Goal: Task Accomplishment & Management: Manage account settings

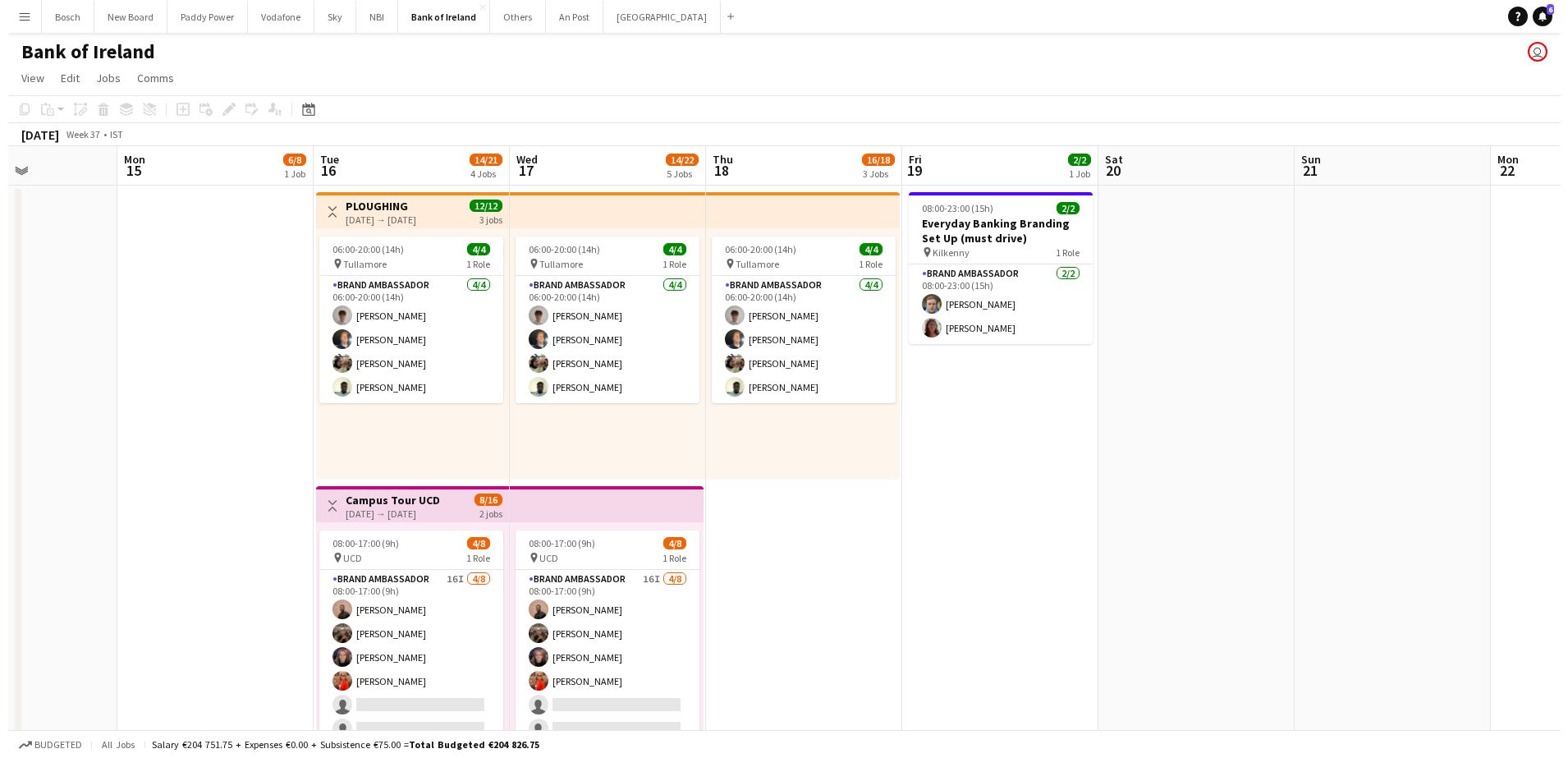
scroll to position [0, 474]
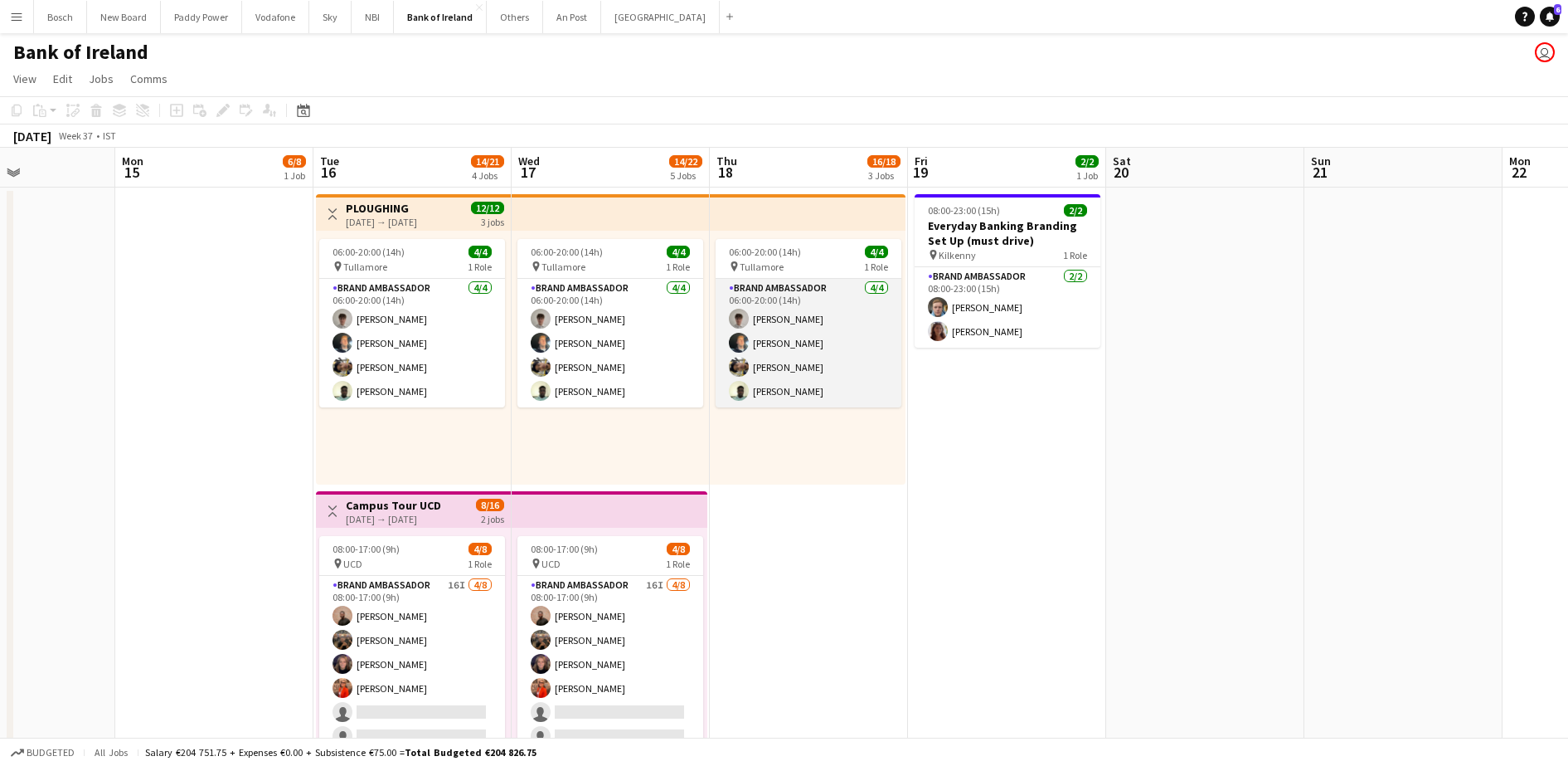
click at [800, 299] on app-card-role "Brand Ambassador [DATE] 06:00-20:00 (14h) [PERSON_NAME] [PERSON_NAME] [PERSON_N…" at bounding box center [808, 343] width 185 height 128
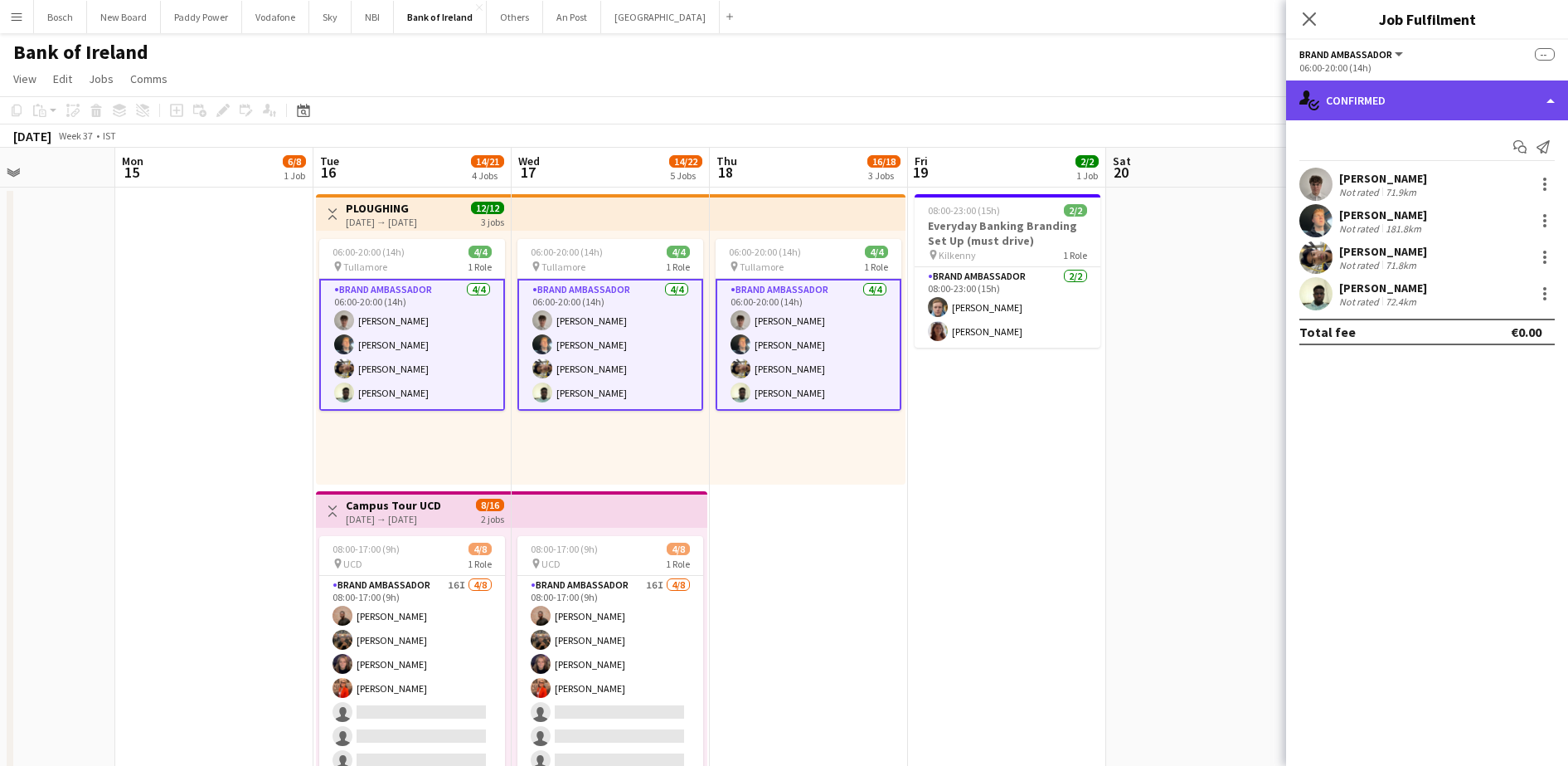
click at [1407, 102] on div "single-neutral-actions-check-2 Confirmed" at bounding box center [1427, 101] width 282 height 40
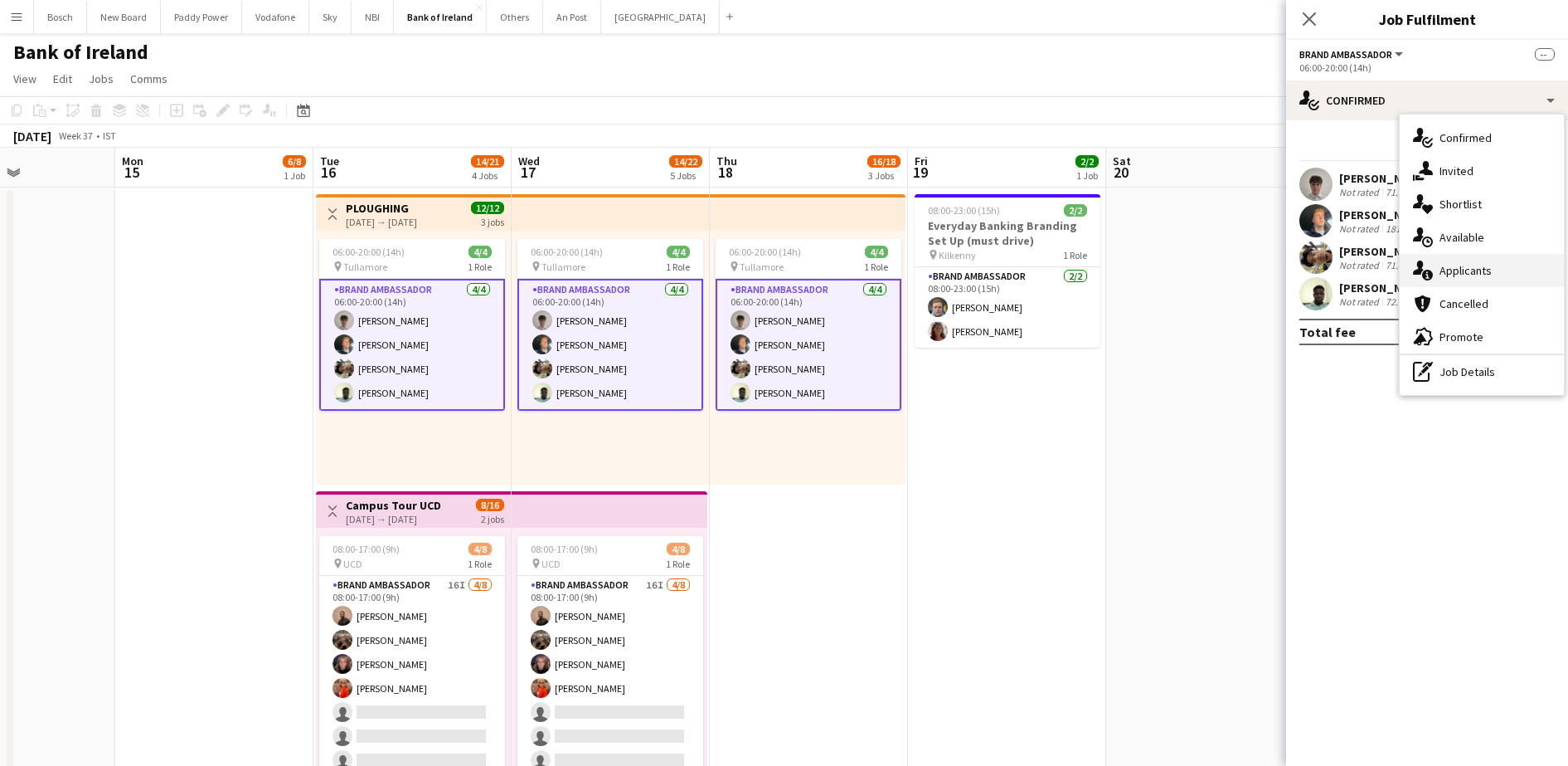
click at [1475, 265] on div "single-neutral-actions-information Applicants" at bounding box center [1482, 270] width 165 height 33
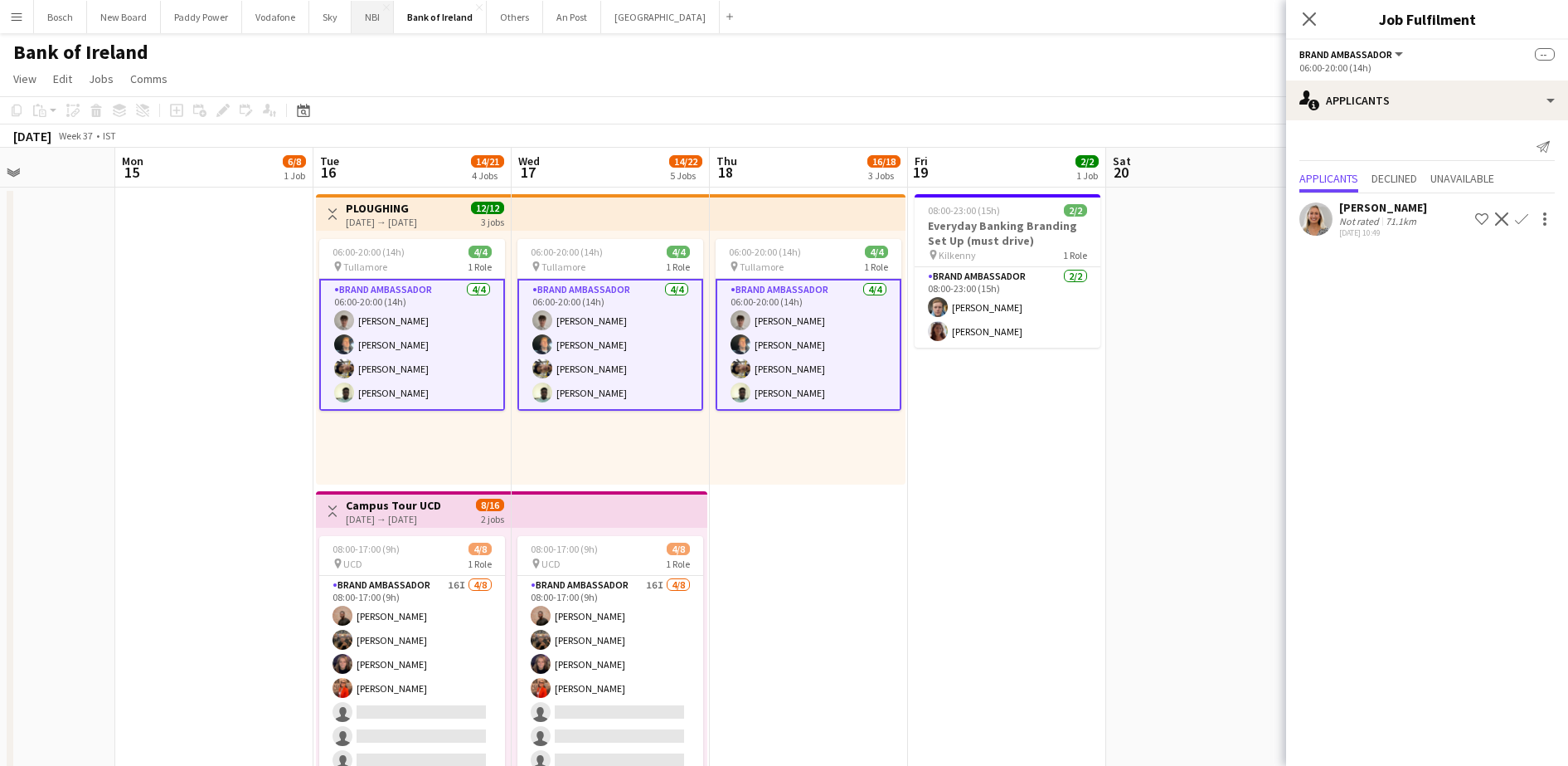
click at [360, 25] on button "NBI Close" at bounding box center [373, 16] width 42 height 32
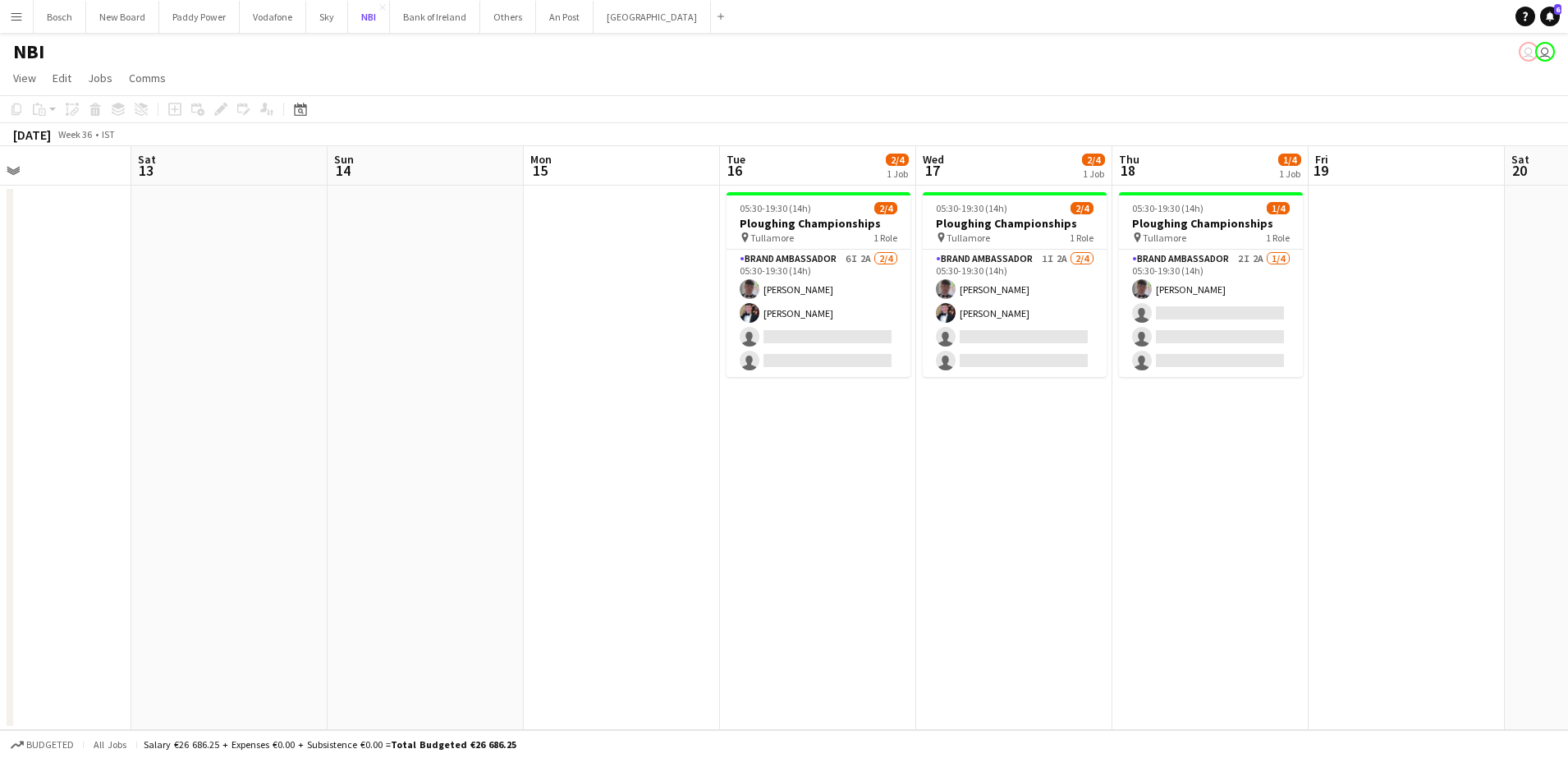
scroll to position [0, 587]
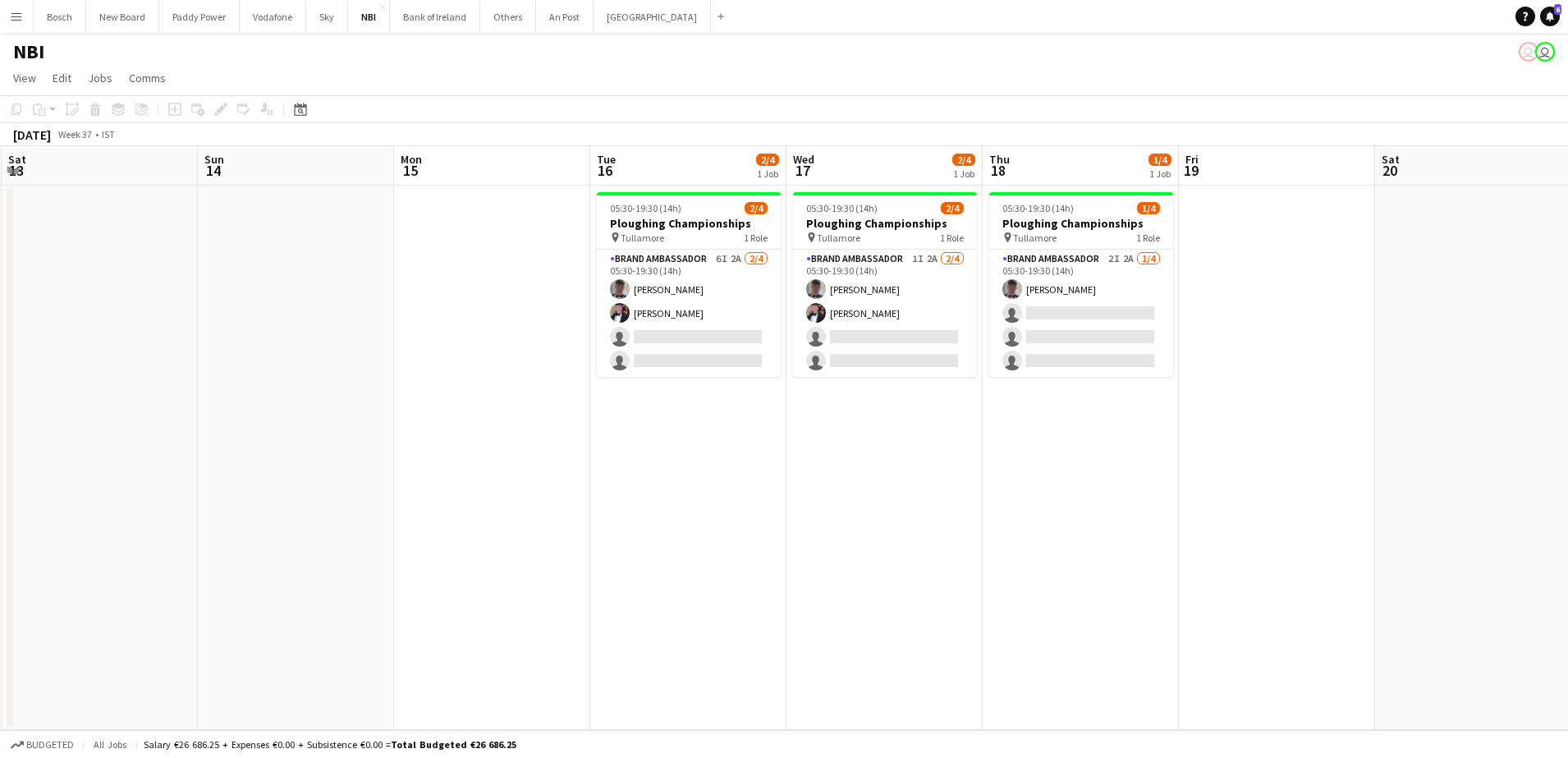
click at [625, 324] on app-card-role "Brand Ambassador 6I 2A [DATE] 05:30-19:30 (14h) [PERSON_NAME] [PERSON_NAME] sin…" at bounding box center [689, 313] width 184 height 127
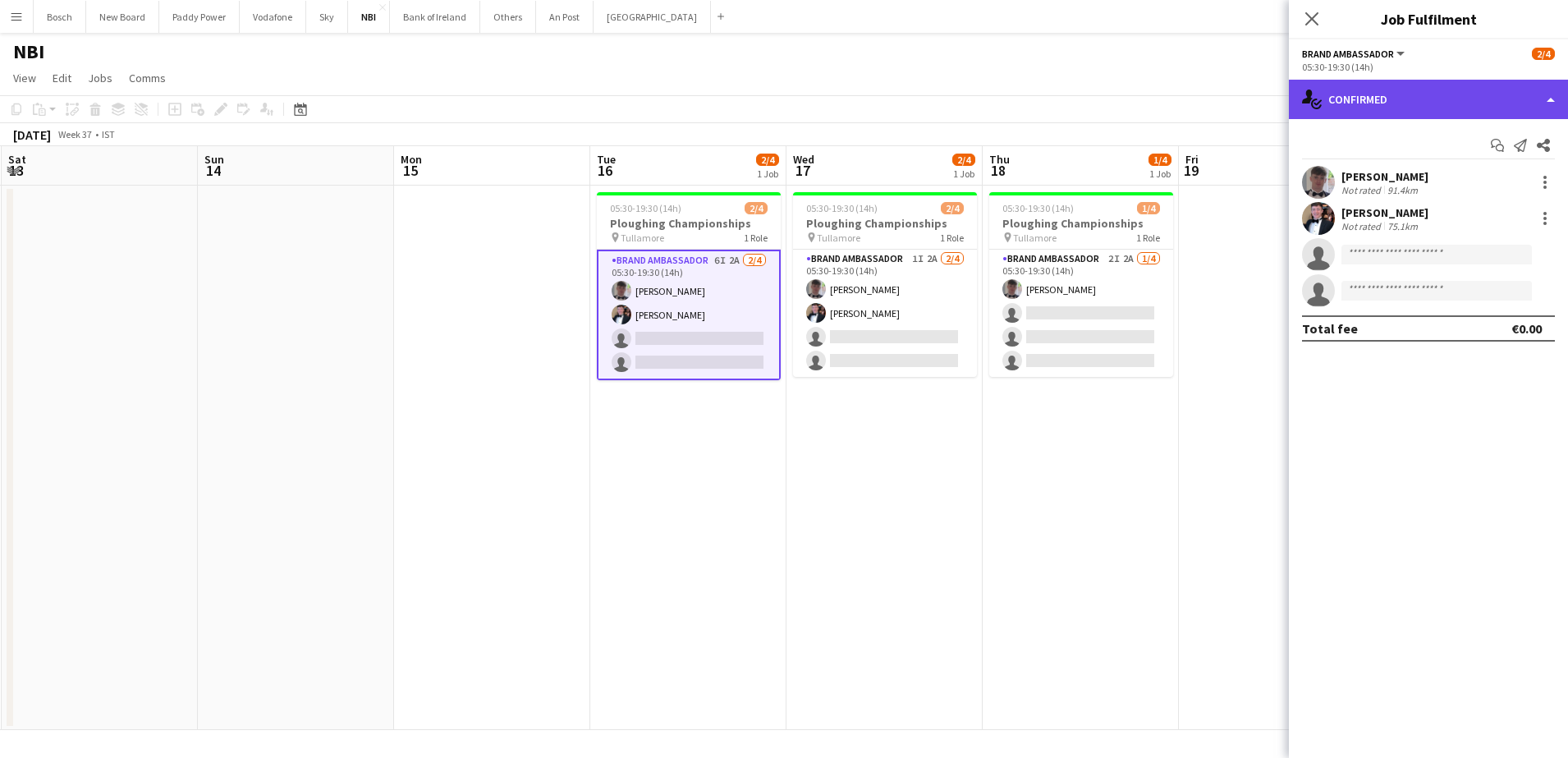
click at [1354, 99] on div "single-neutral-actions-check-2 Confirmed" at bounding box center [1428, 99] width 279 height 39
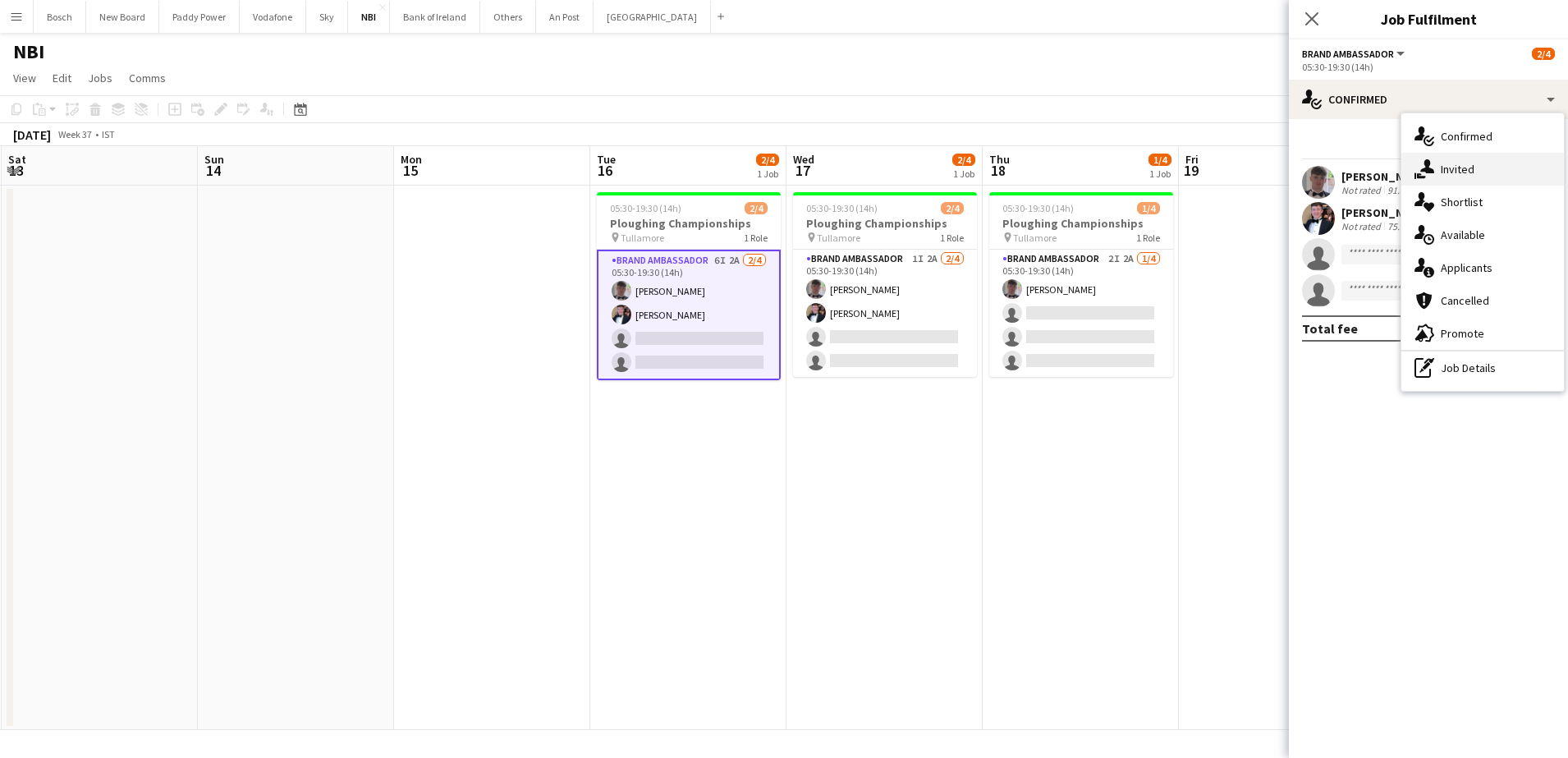
click at [1431, 171] on icon at bounding box center [1427, 166] width 14 height 14
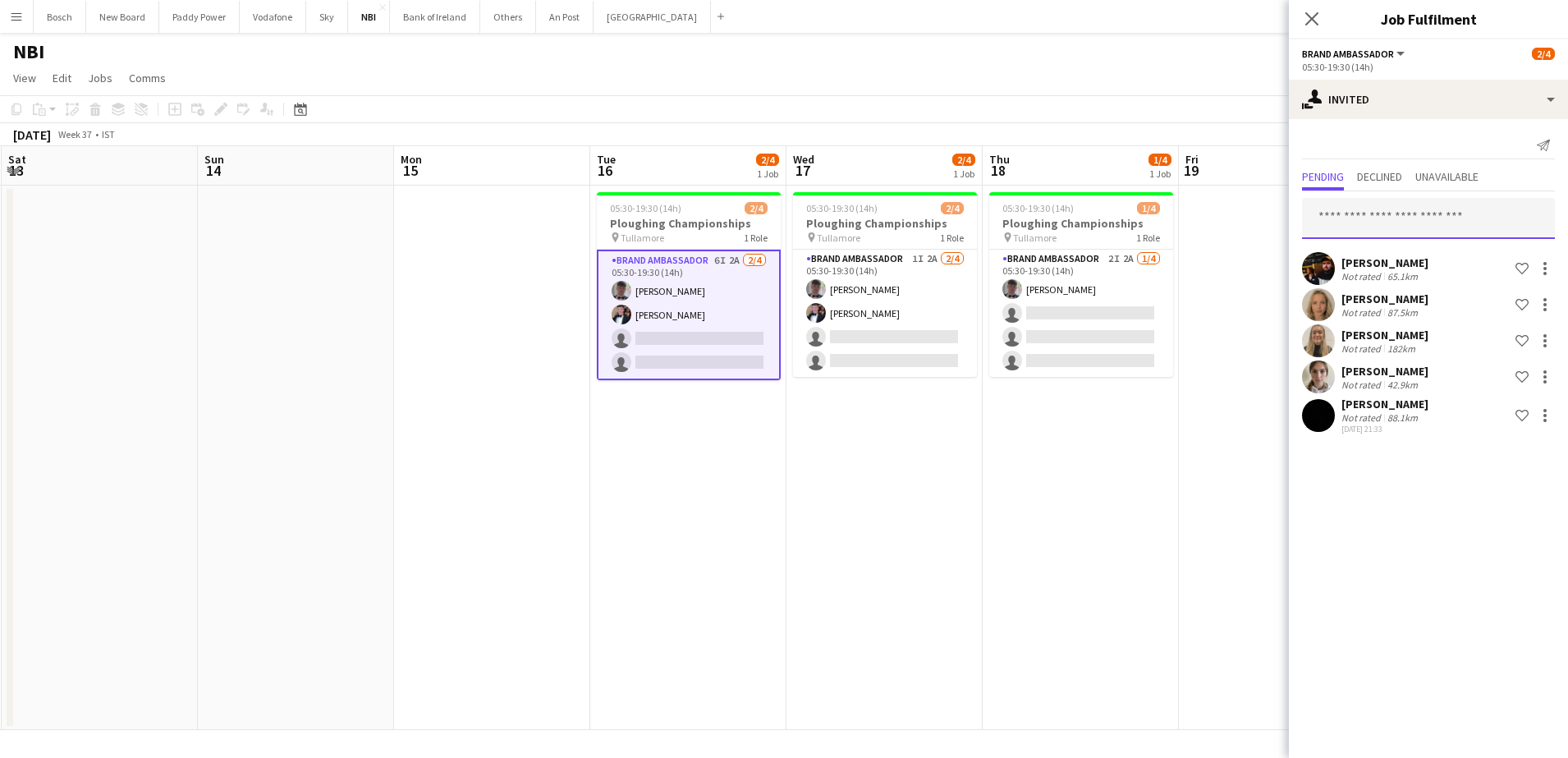
click at [1414, 212] on input "text" at bounding box center [1428, 219] width 253 height 41
type input "****"
click at [1415, 272] on span "[EMAIL_ADDRESS][DOMAIN_NAME]" at bounding box center [1429, 272] width 226 height 13
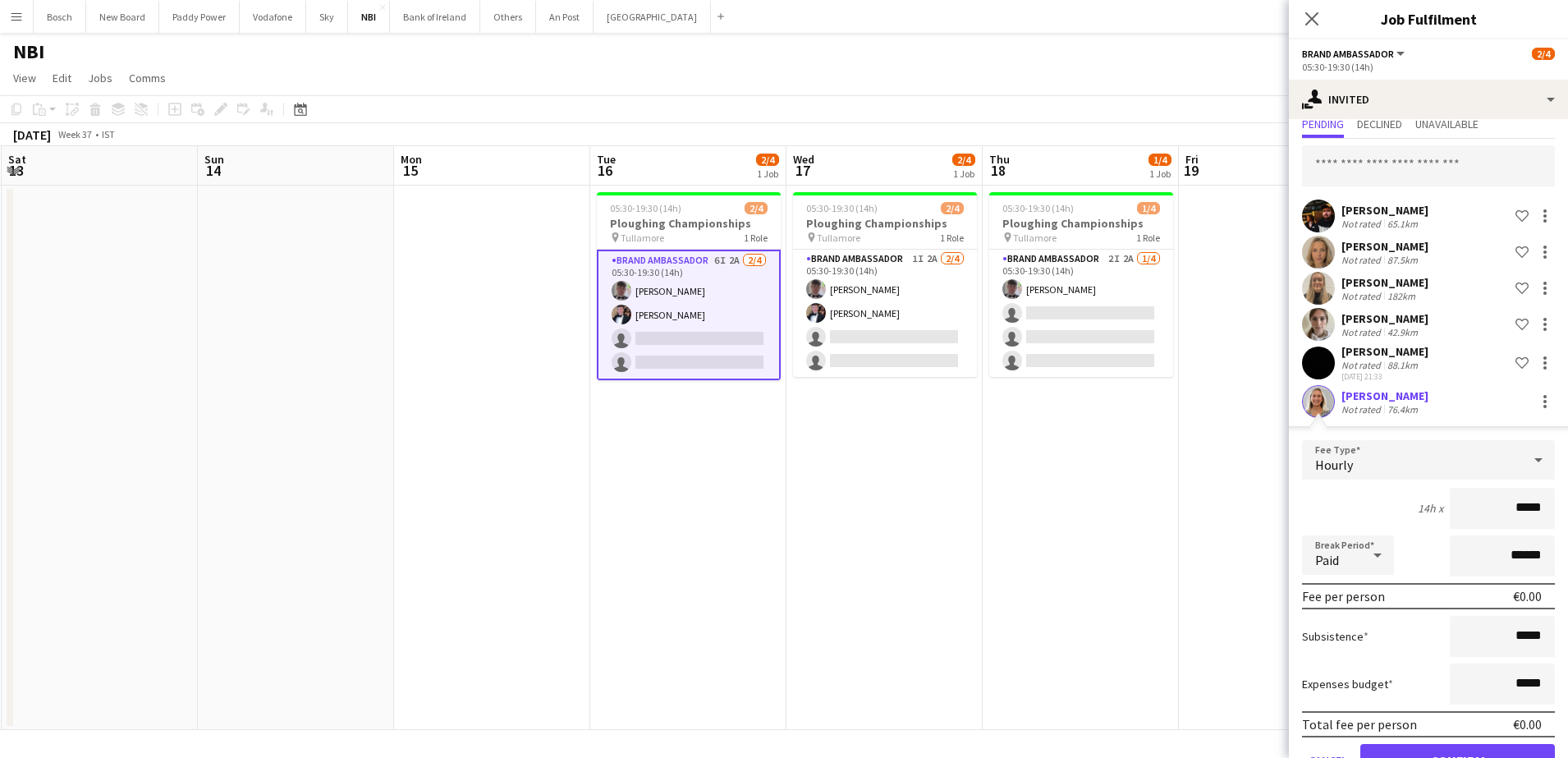
scroll to position [102, 0]
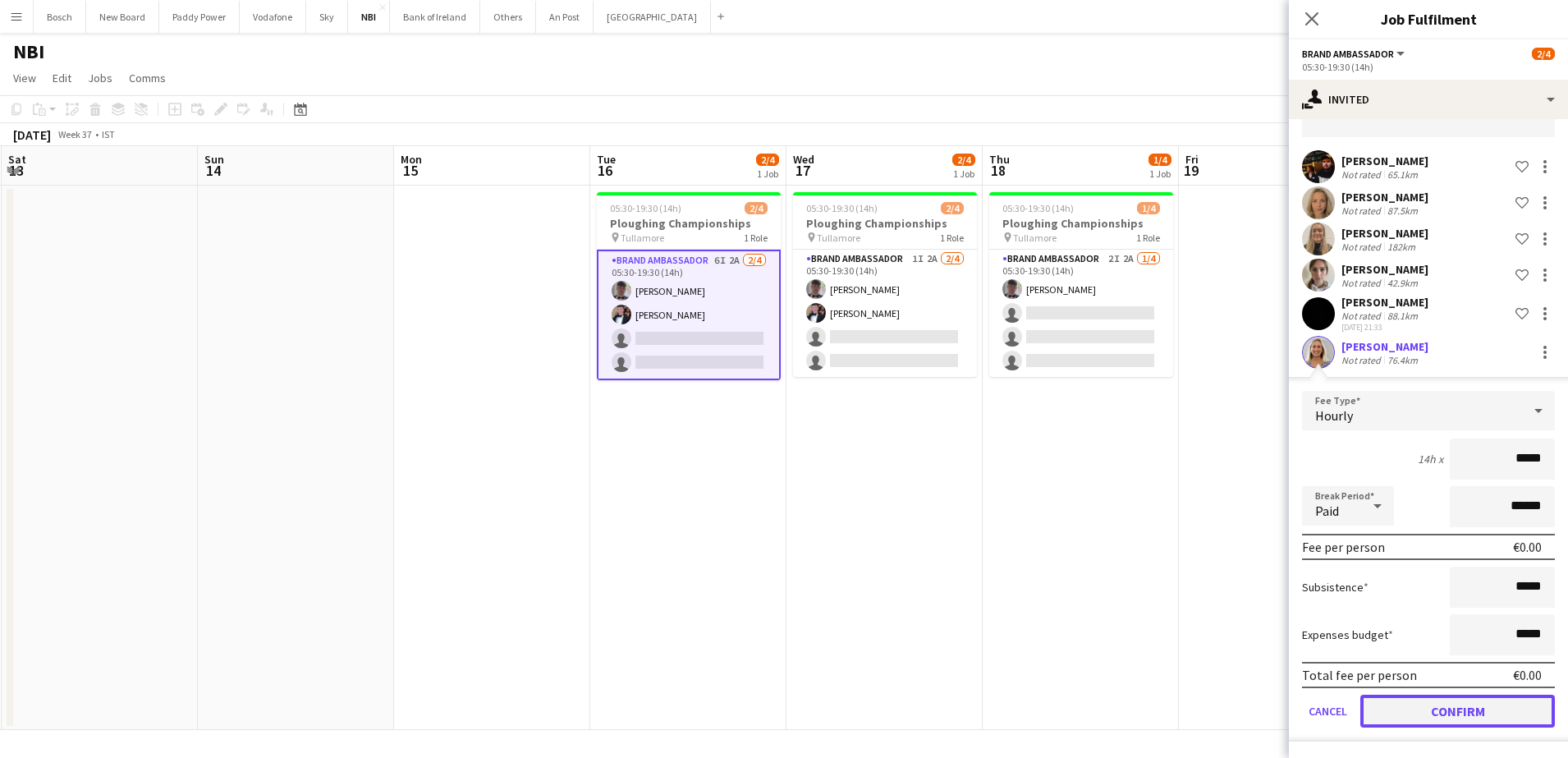
click at [1461, 710] on button "Confirm" at bounding box center [1457, 711] width 195 height 33
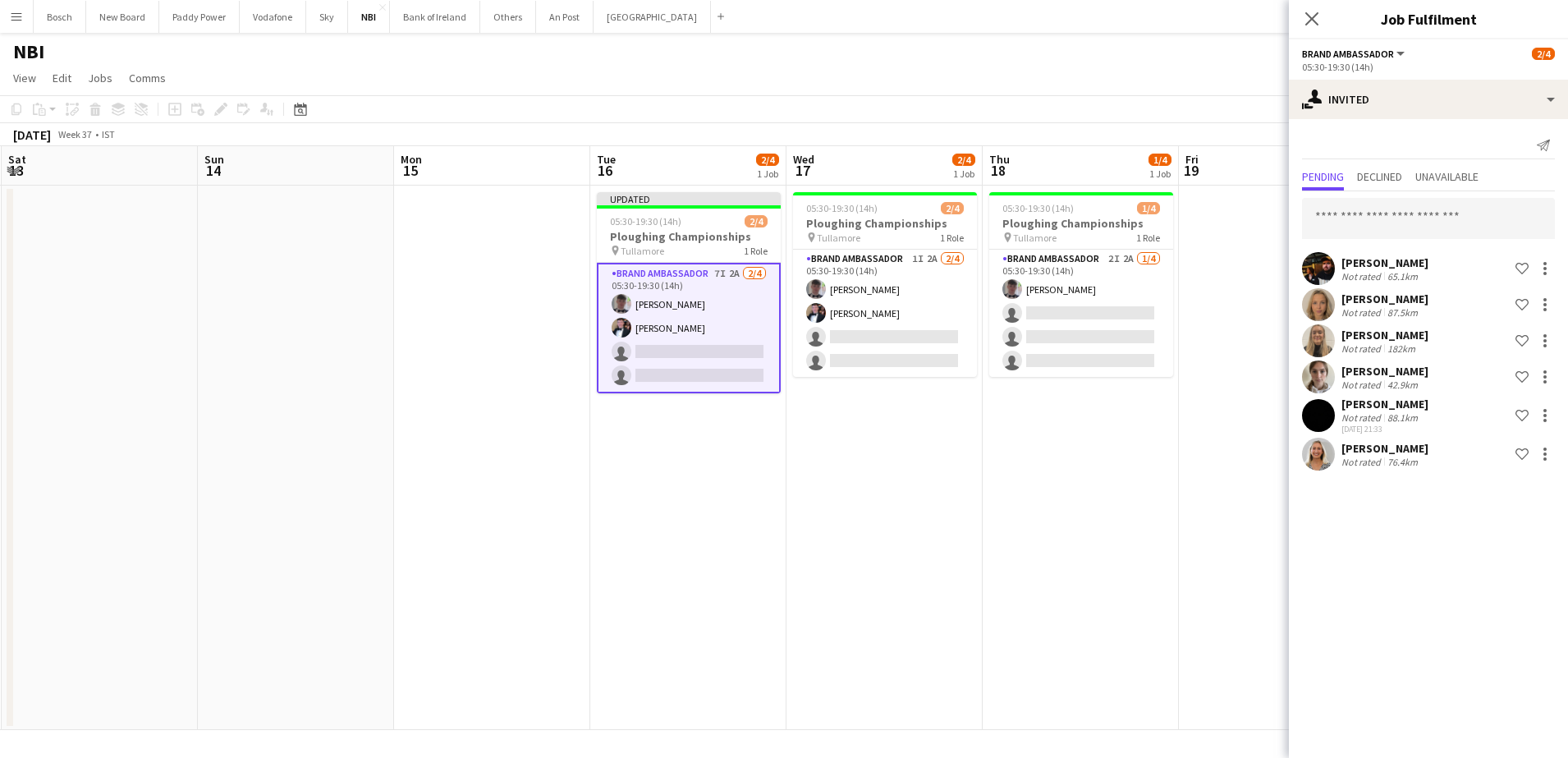
scroll to position [0, 0]
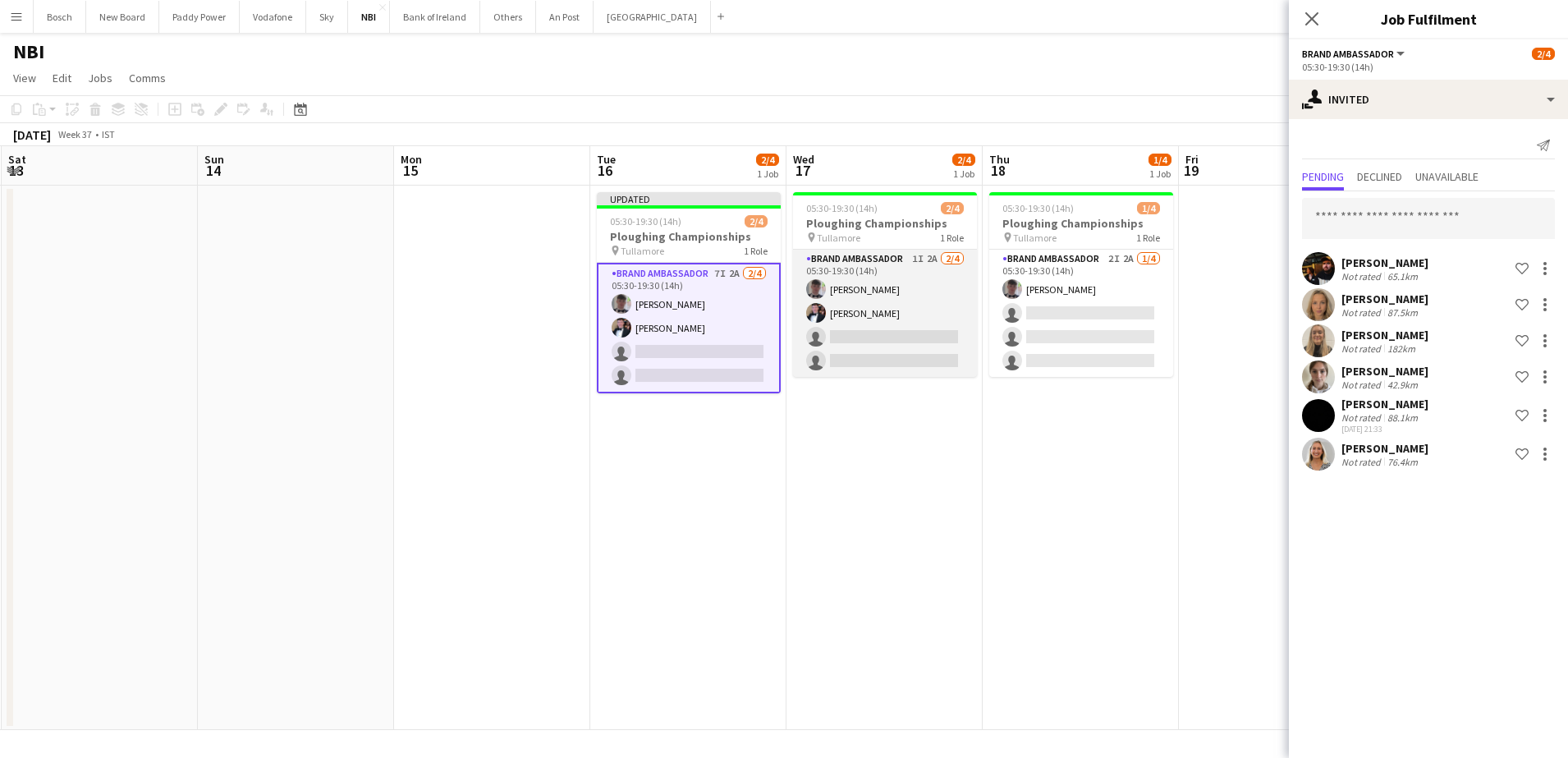
click at [908, 352] on app-card-role "Brand Ambassador 1I 2A [DATE] 05:30-19:30 (14h) [PERSON_NAME] [PERSON_NAME] sin…" at bounding box center [885, 313] width 184 height 127
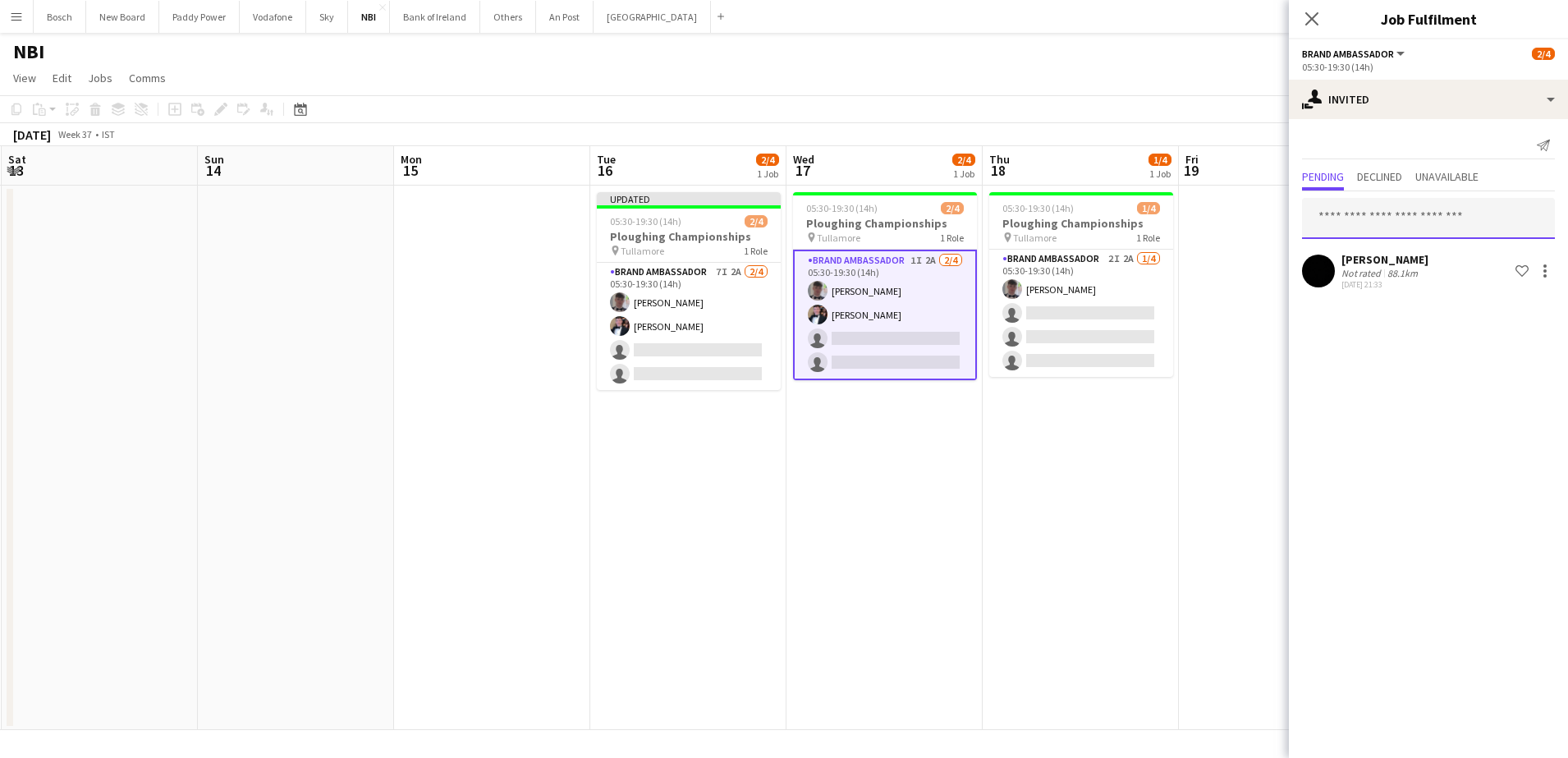
click at [1483, 202] on input "text" at bounding box center [1428, 219] width 253 height 41
type input "****"
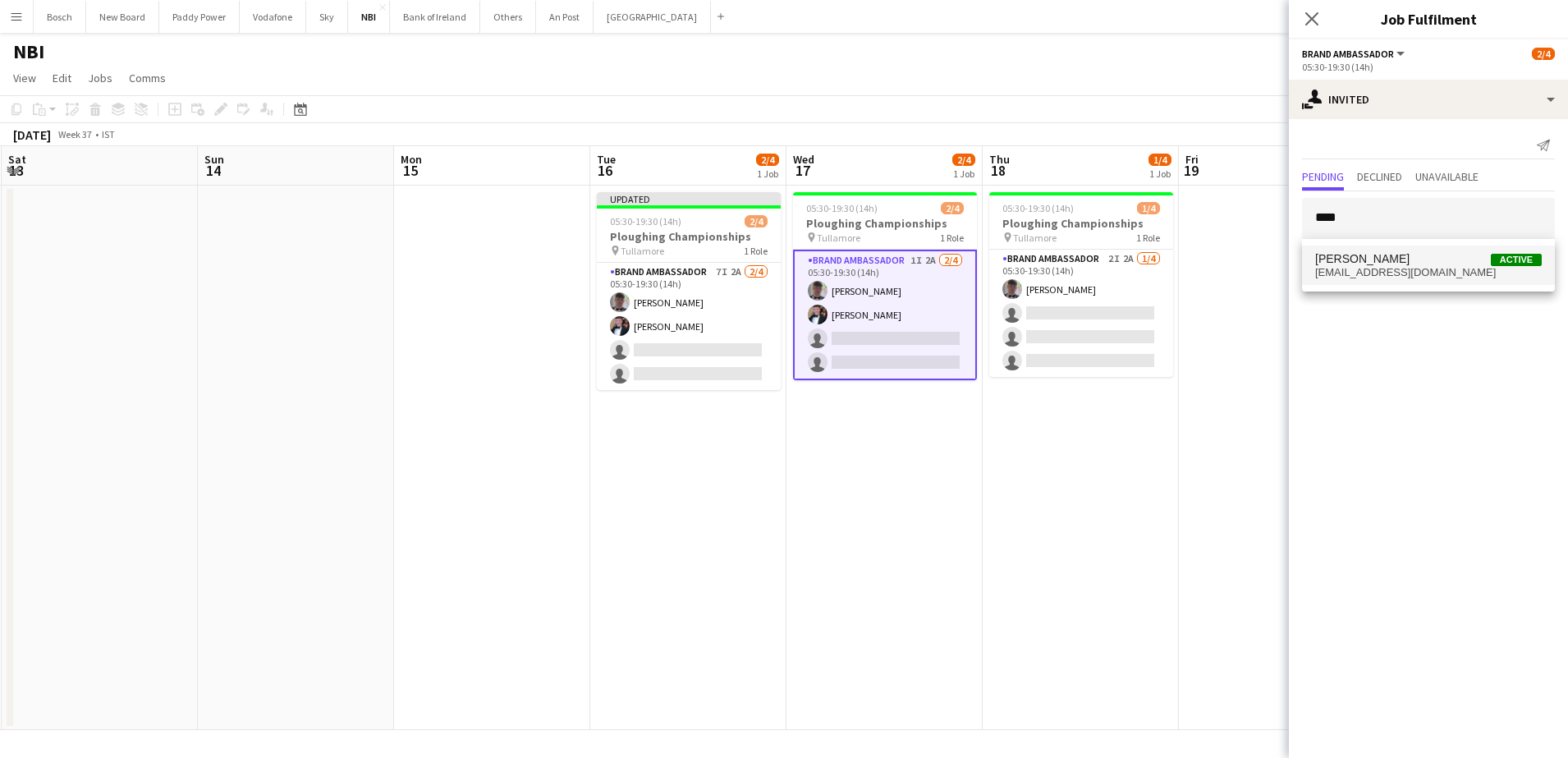
click at [1443, 250] on mat-option "[PERSON_NAME] Active [EMAIL_ADDRESS][DOMAIN_NAME]" at bounding box center [1428, 265] width 253 height 39
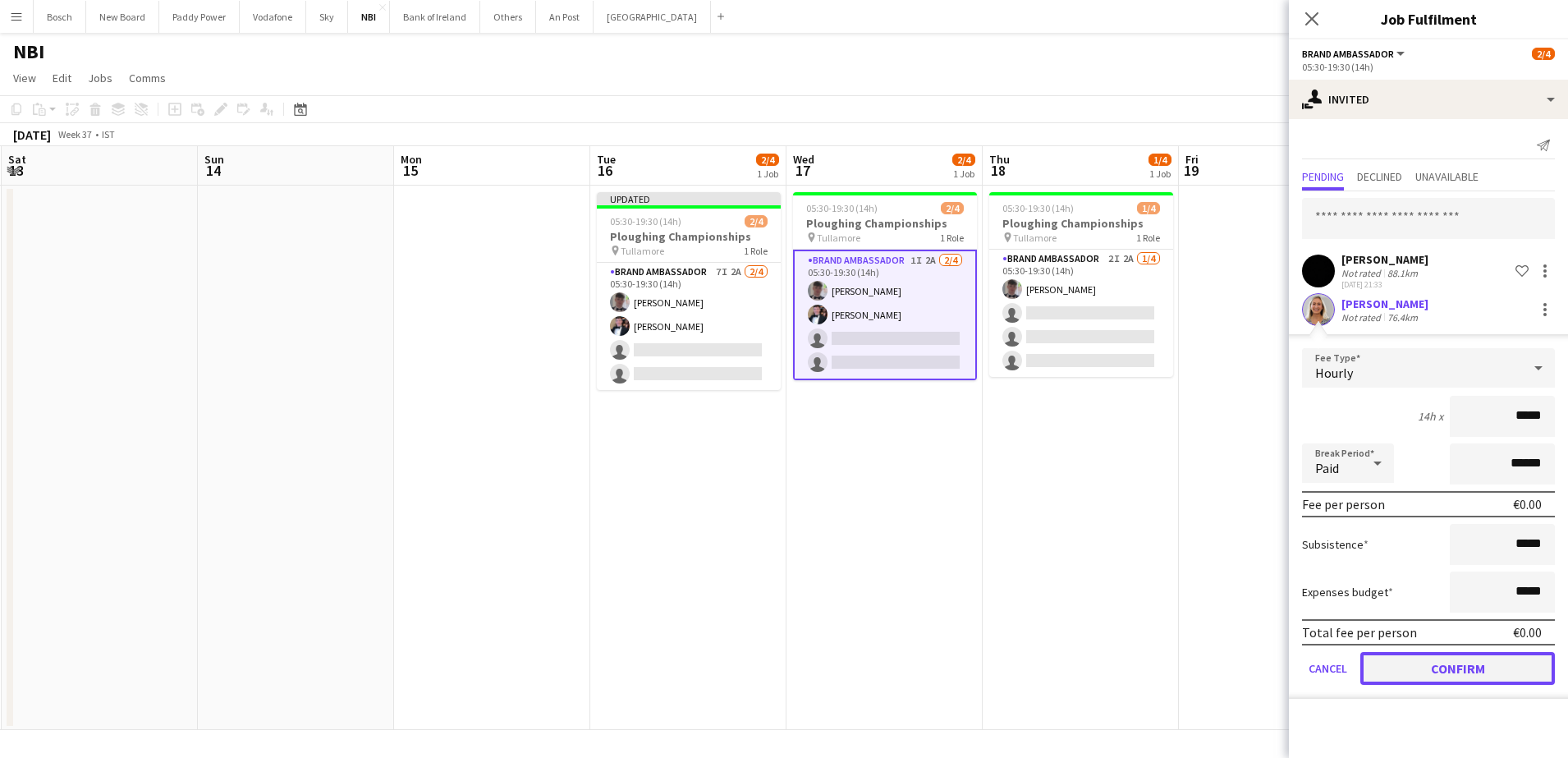
click at [1477, 657] on button "Confirm" at bounding box center [1457, 668] width 195 height 33
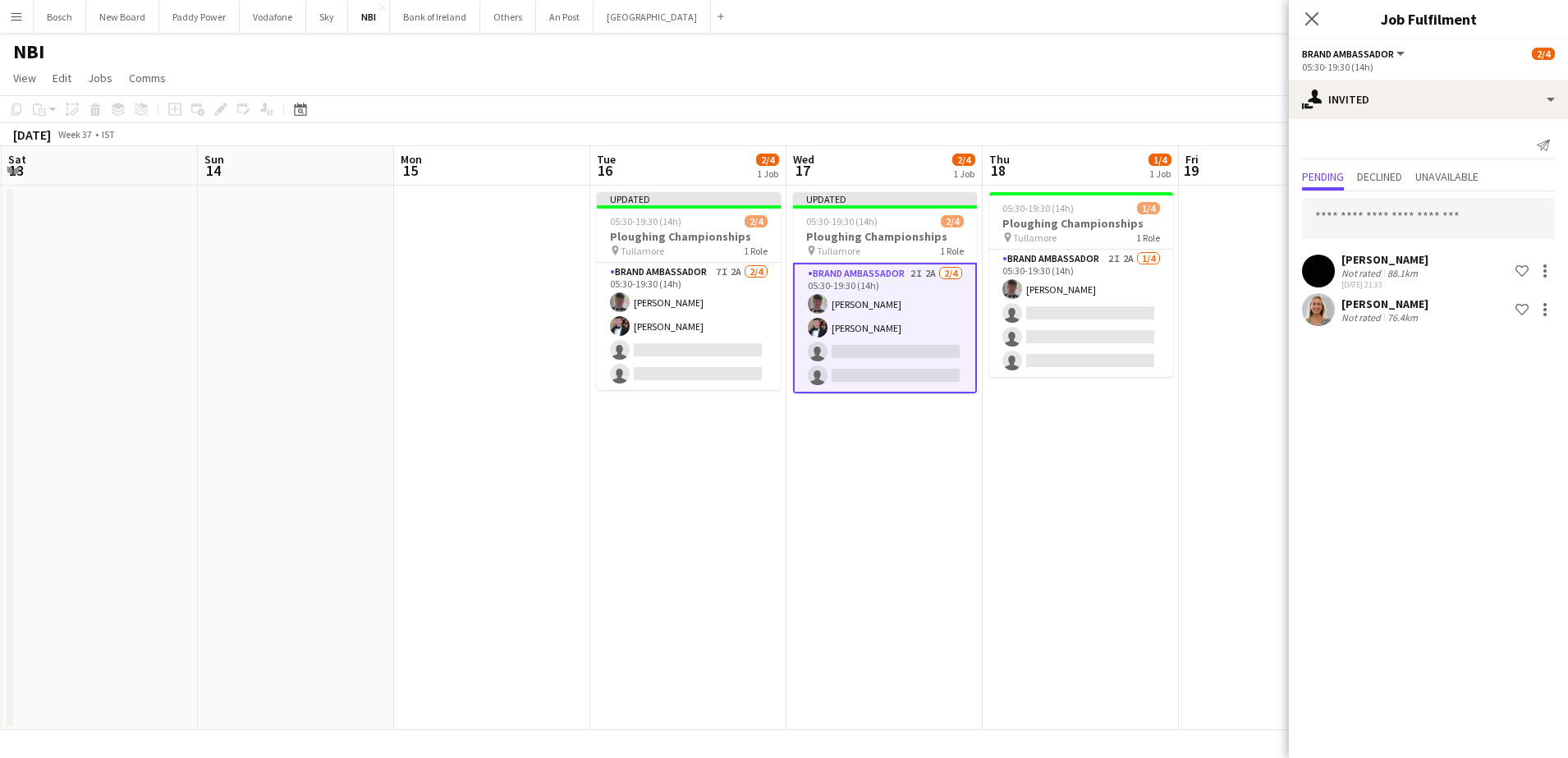
drag, startPoint x: 1112, startPoint y: 328, endPoint x: 1299, endPoint y: 260, distance: 199.0
click at [1113, 326] on app-card-role "Brand Ambassador 2I 2A [DATE] 05:30-19:30 (14h) [PERSON_NAME] single-neutral-ac…" at bounding box center [1082, 313] width 184 height 127
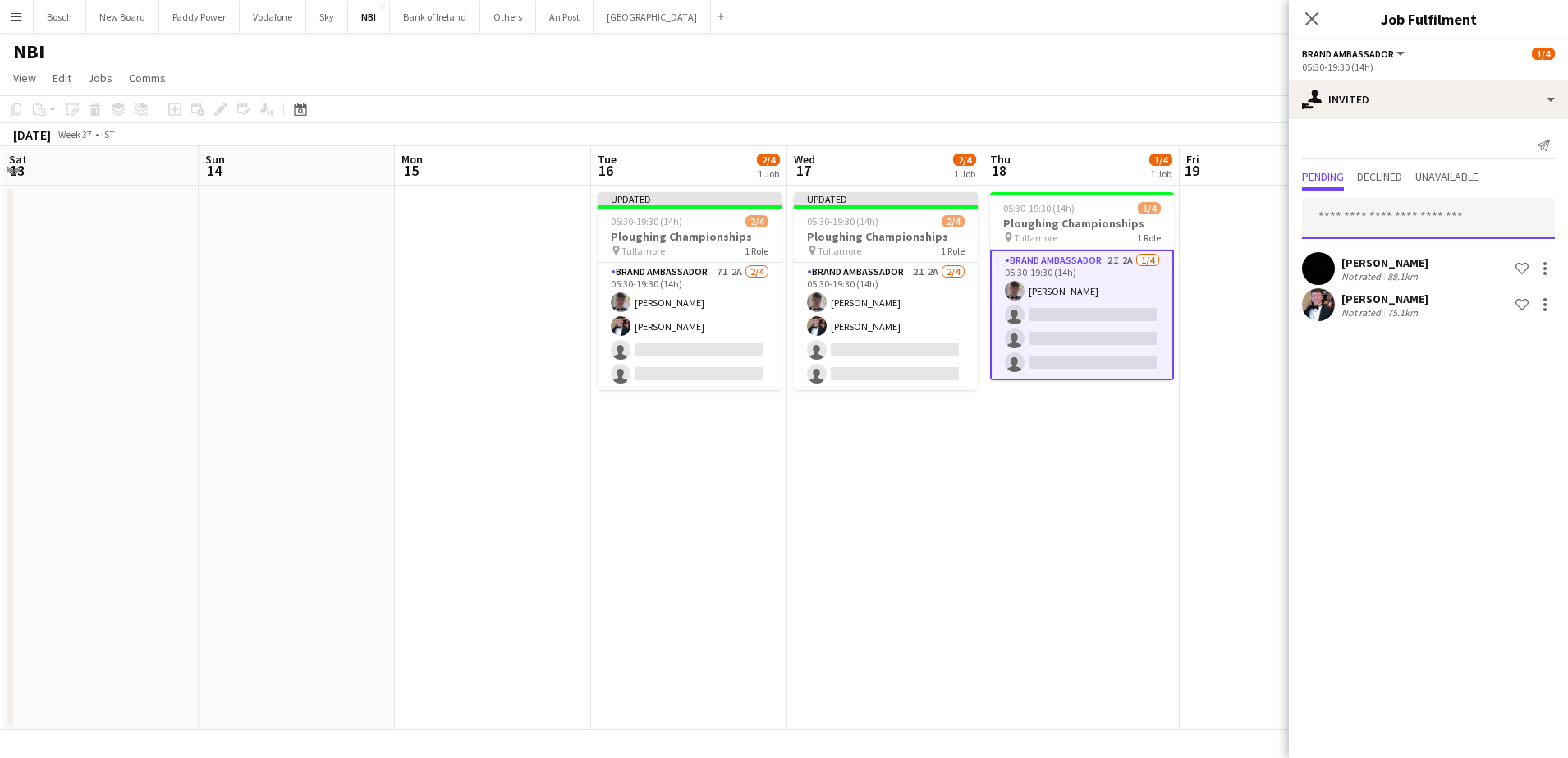
click at [1460, 211] on input "text" at bounding box center [1428, 219] width 253 height 41
type input "****"
click at [1448, 260] on span "[PERSON_NAME] Active" at bounding box center [1429, 259] width 226 height 14
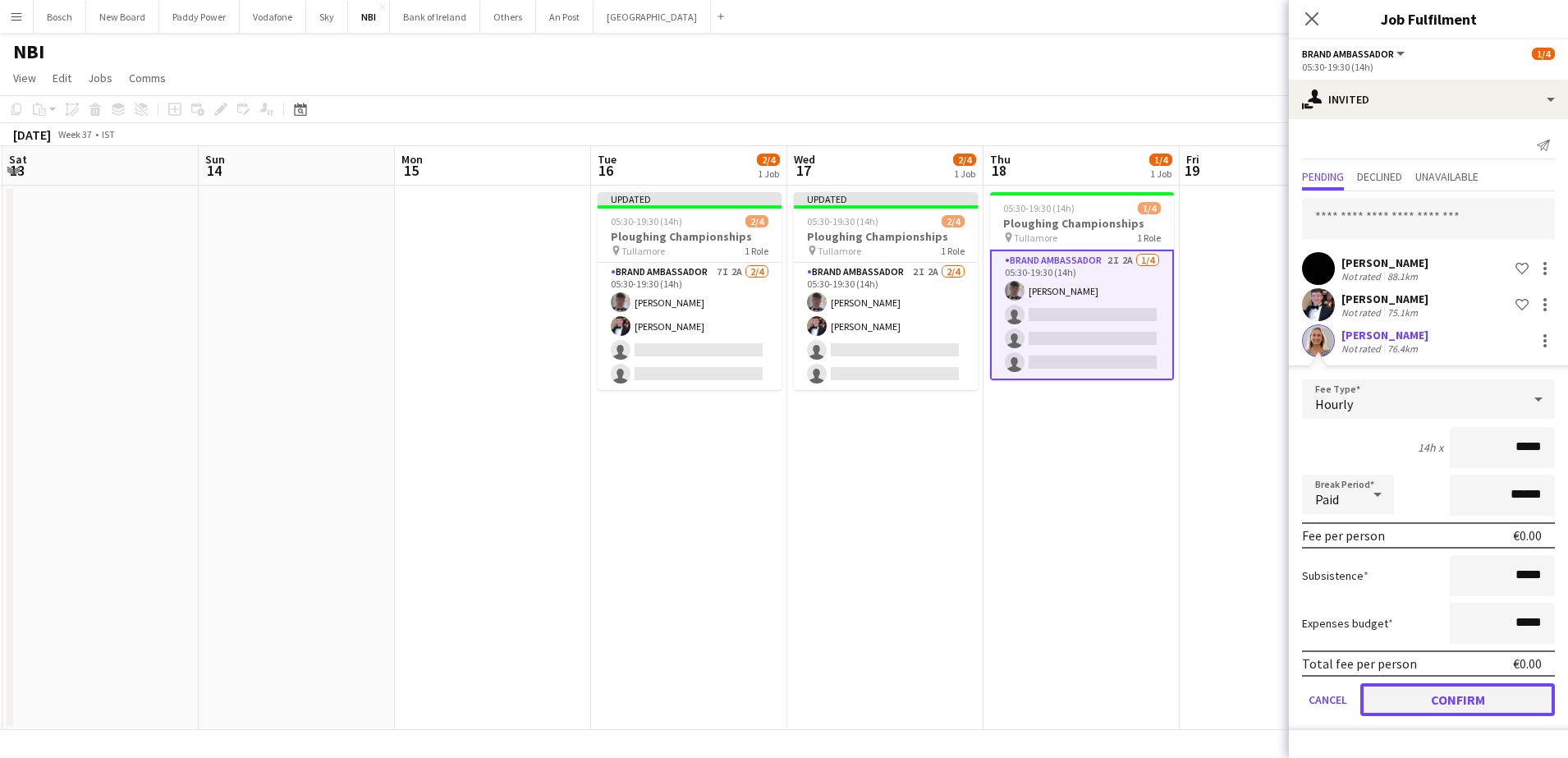
click at [1435, 689] on button "Confirm" at bounding box center [1457, 699] width 195 height 33
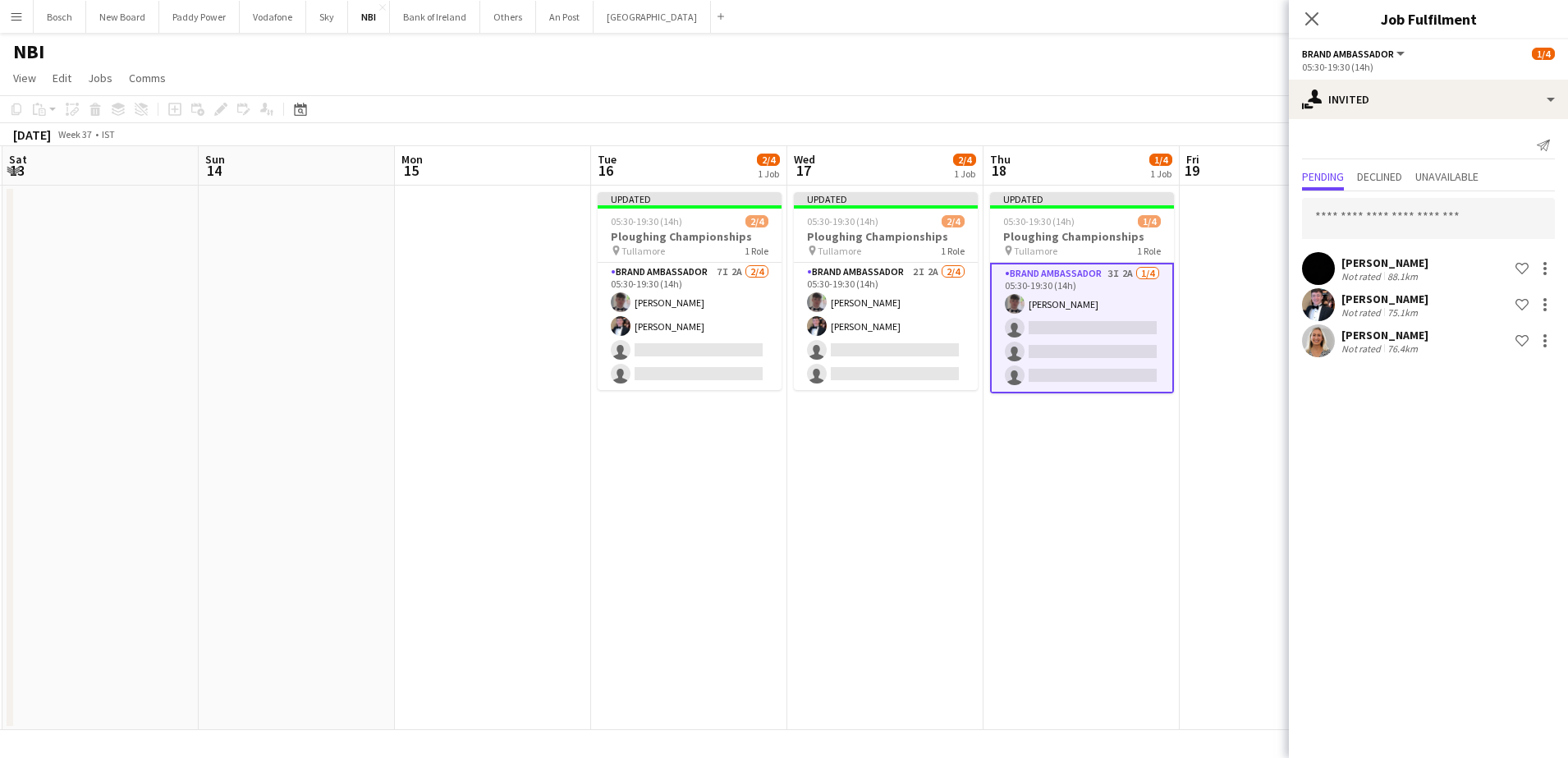
click at [1170, 130] on div "[DATE] Week 37 • IST Publish 1 job Revert 1 job" at bounding box center [784, 135] width 1568 height 23
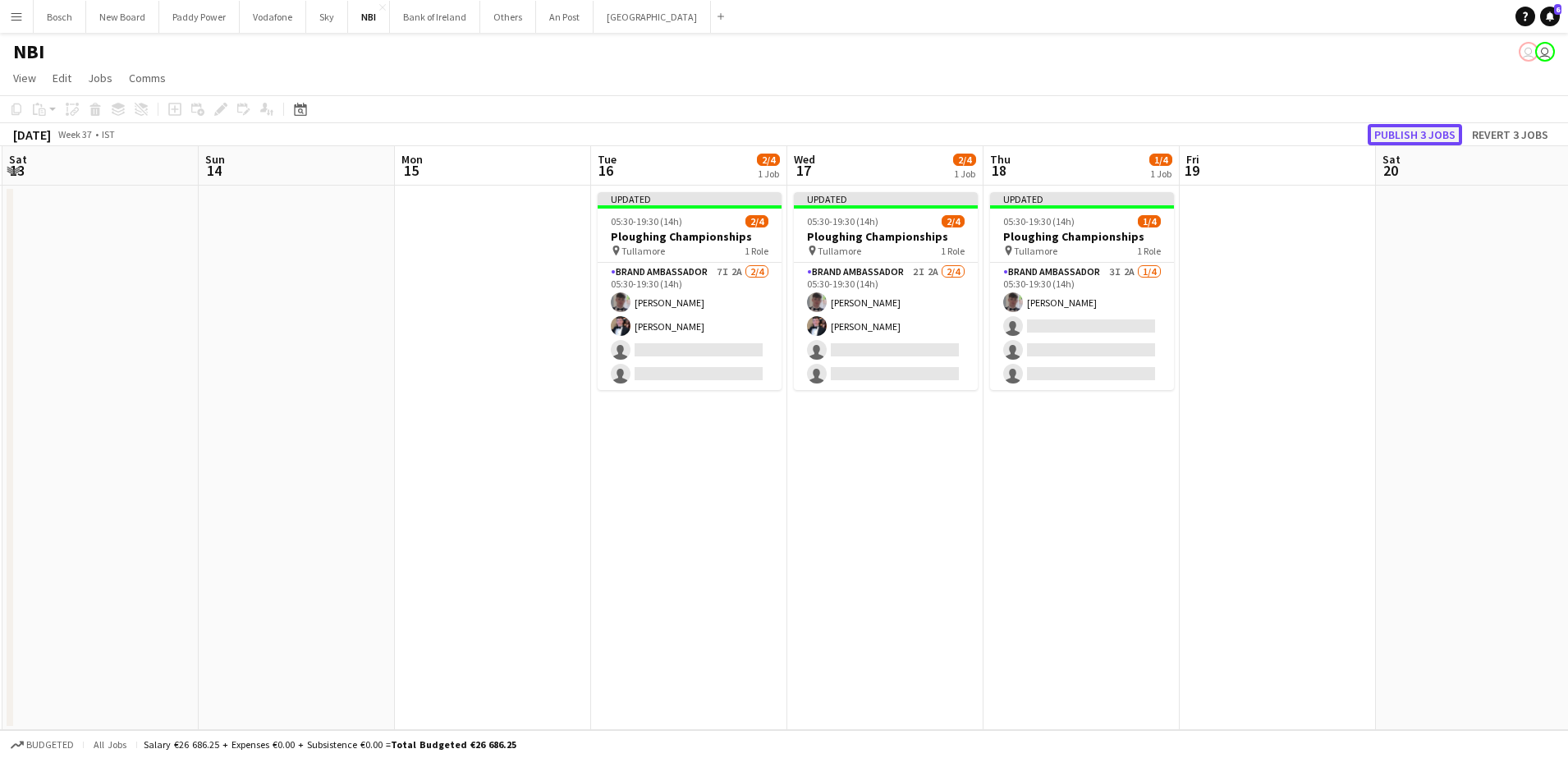
click at [1417, 142] on button "Publish 3 jobs" at bounding box center [1415, 135] width 94 height 21
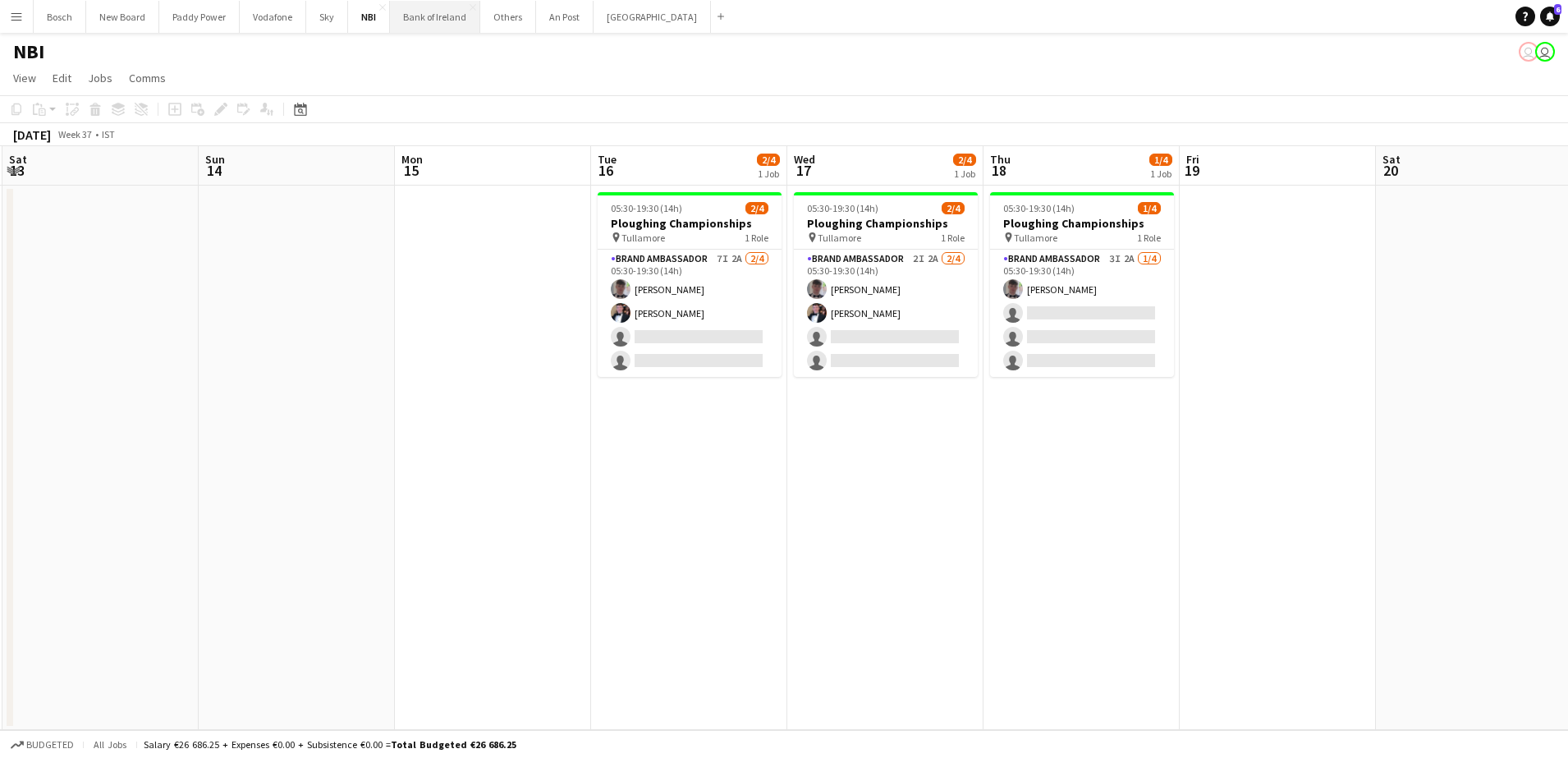
click at [417, 21] on button "Bank of Ireland Close" at bounding box center [435, 16] width 90 height 32
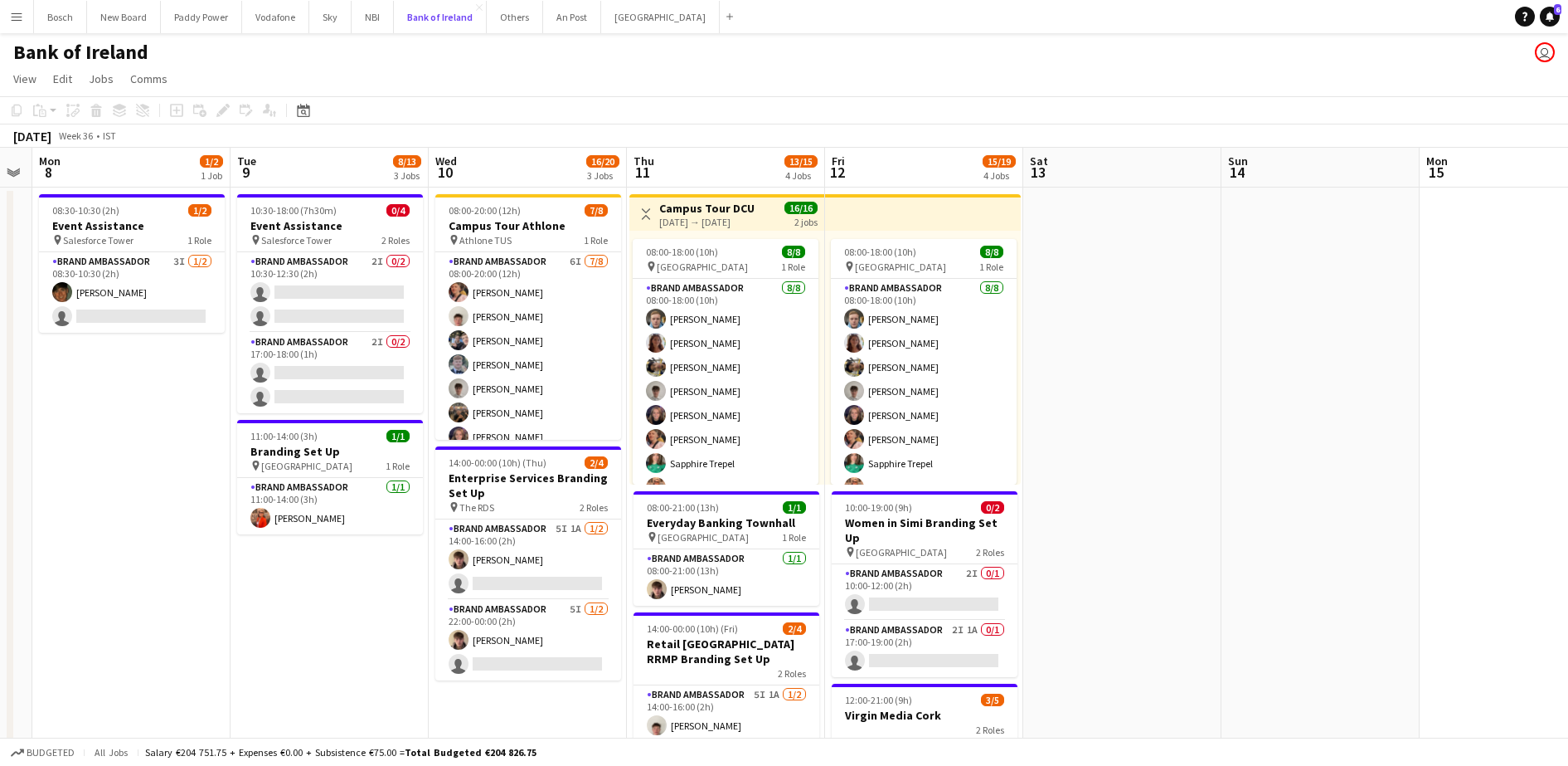
scroll to position [0, 560]
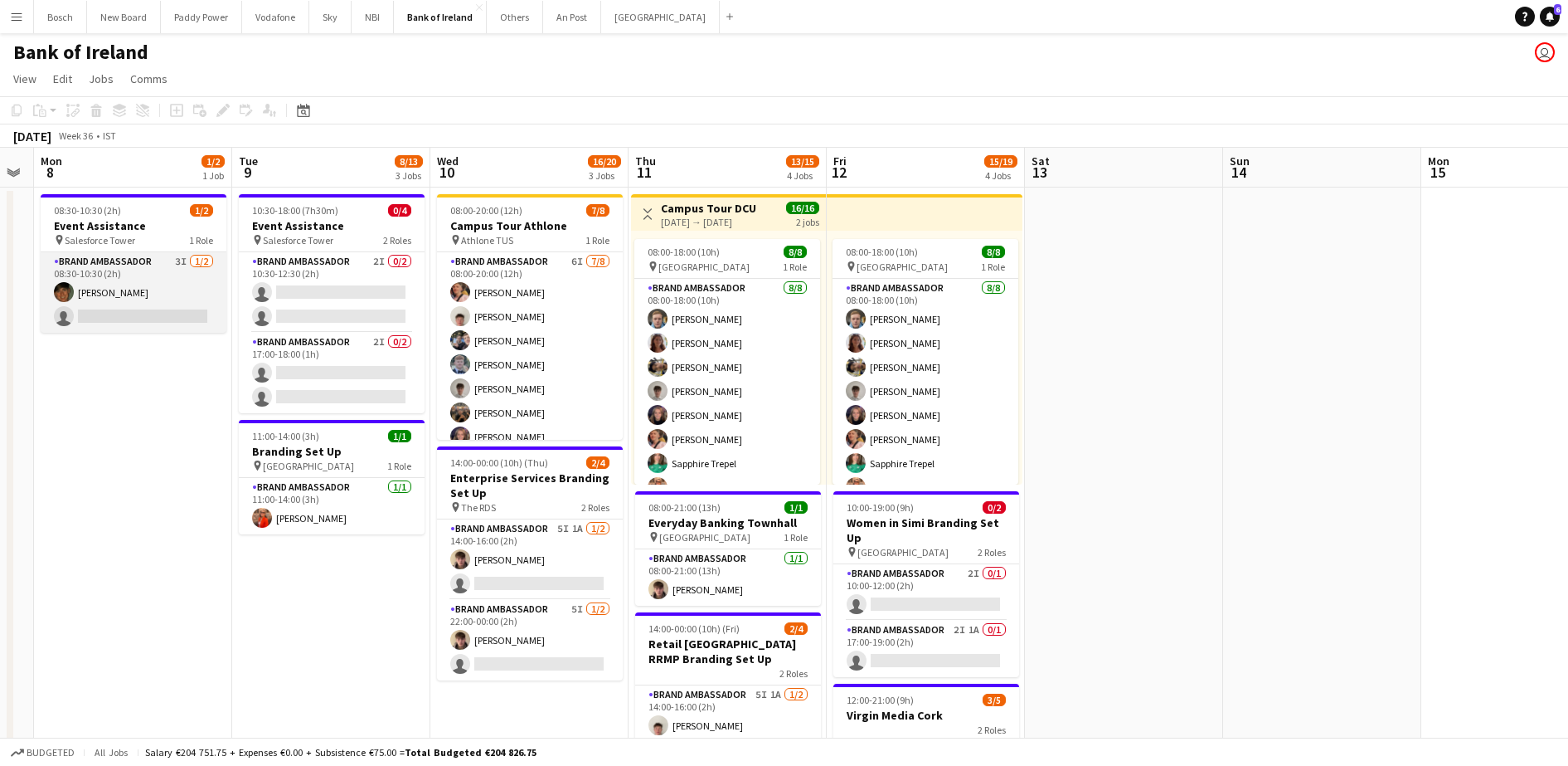
click at [80, 324] on app-card-role "Brand Ambassador 3I [DATE] 08:30-10:30 (2h) [PERSON_NAME] single-neutral-actions" at bounding box center [133, 292] width 185 height 81
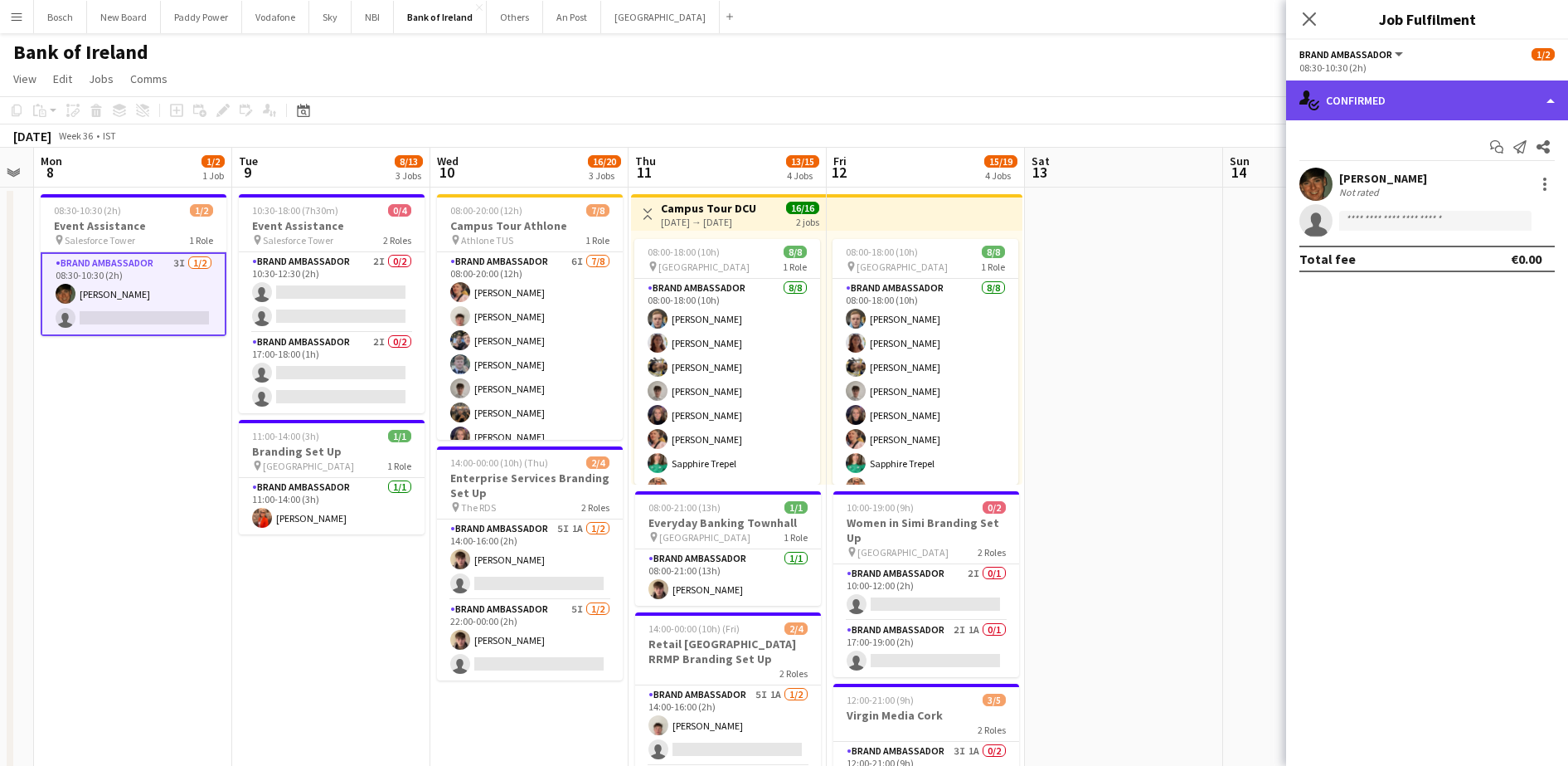
click at [1390, 105] on div "single-neutral-actions-check-2 Confirmed" at bounding box center [1427, 101] width 282 height 40
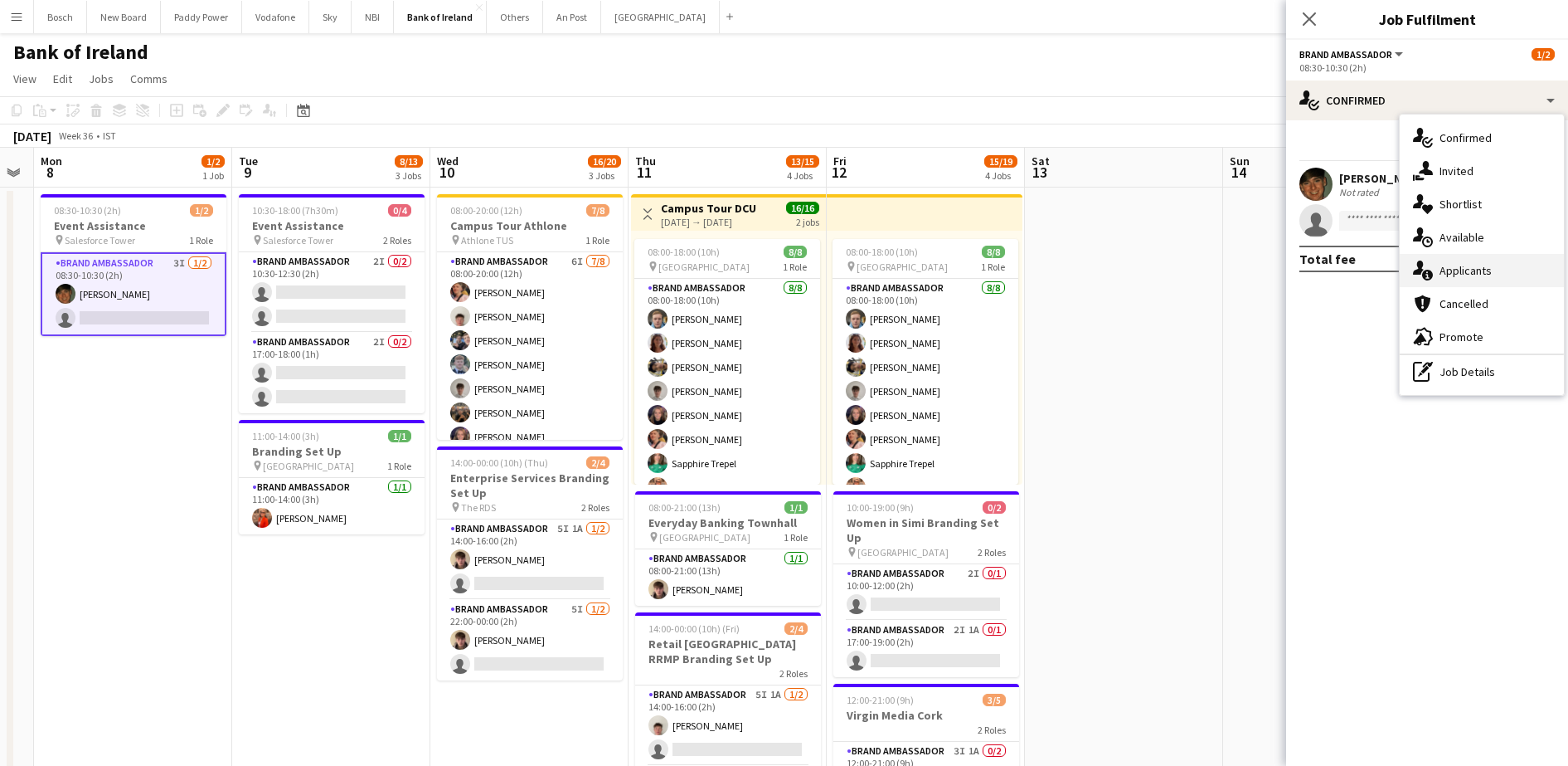
click at [1450, 256] on div "single-neutral-actions-information Applicants" at bounding box center [1482, 270] width 165 height 33
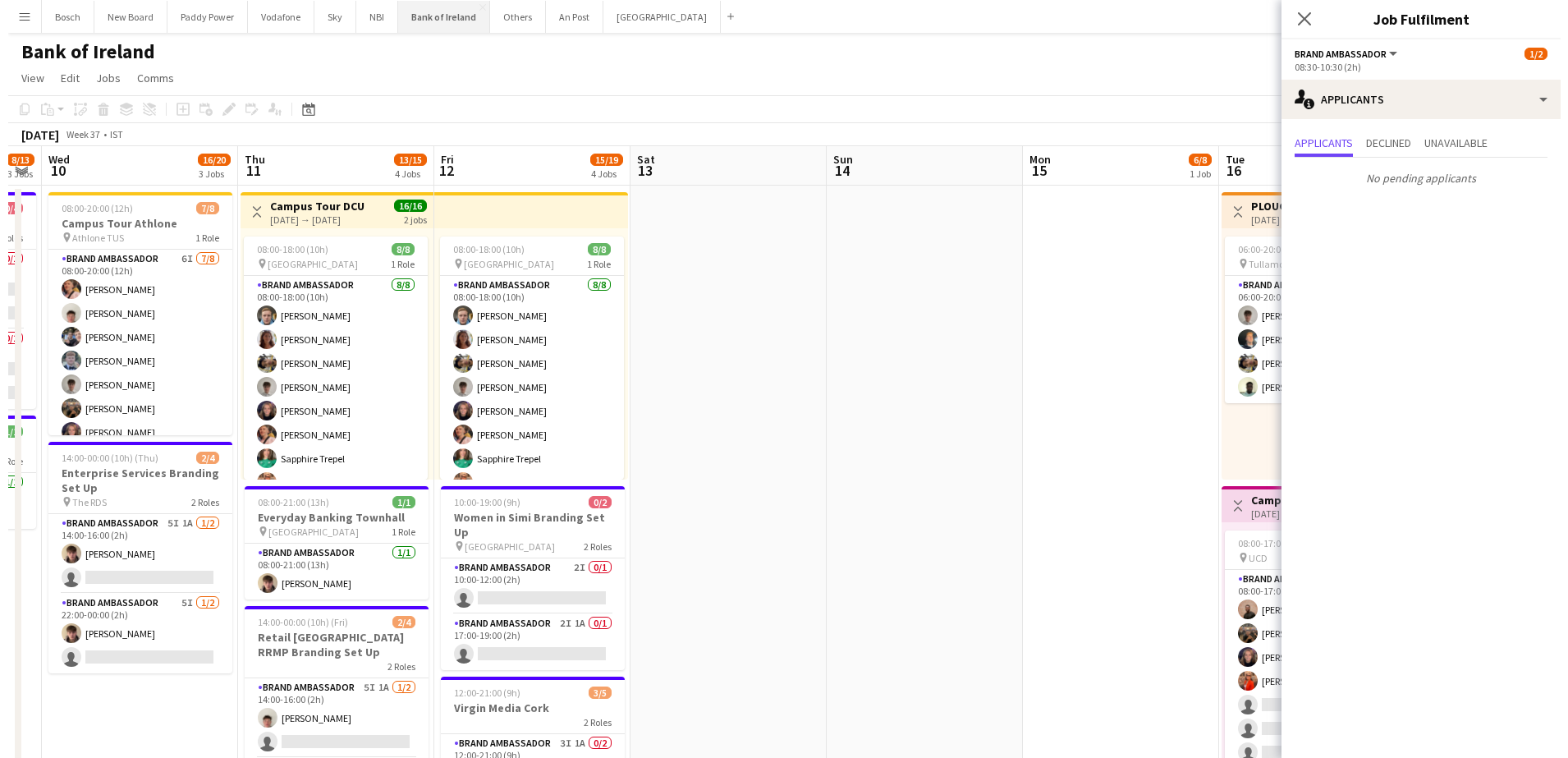
scroll to position [0, 493]
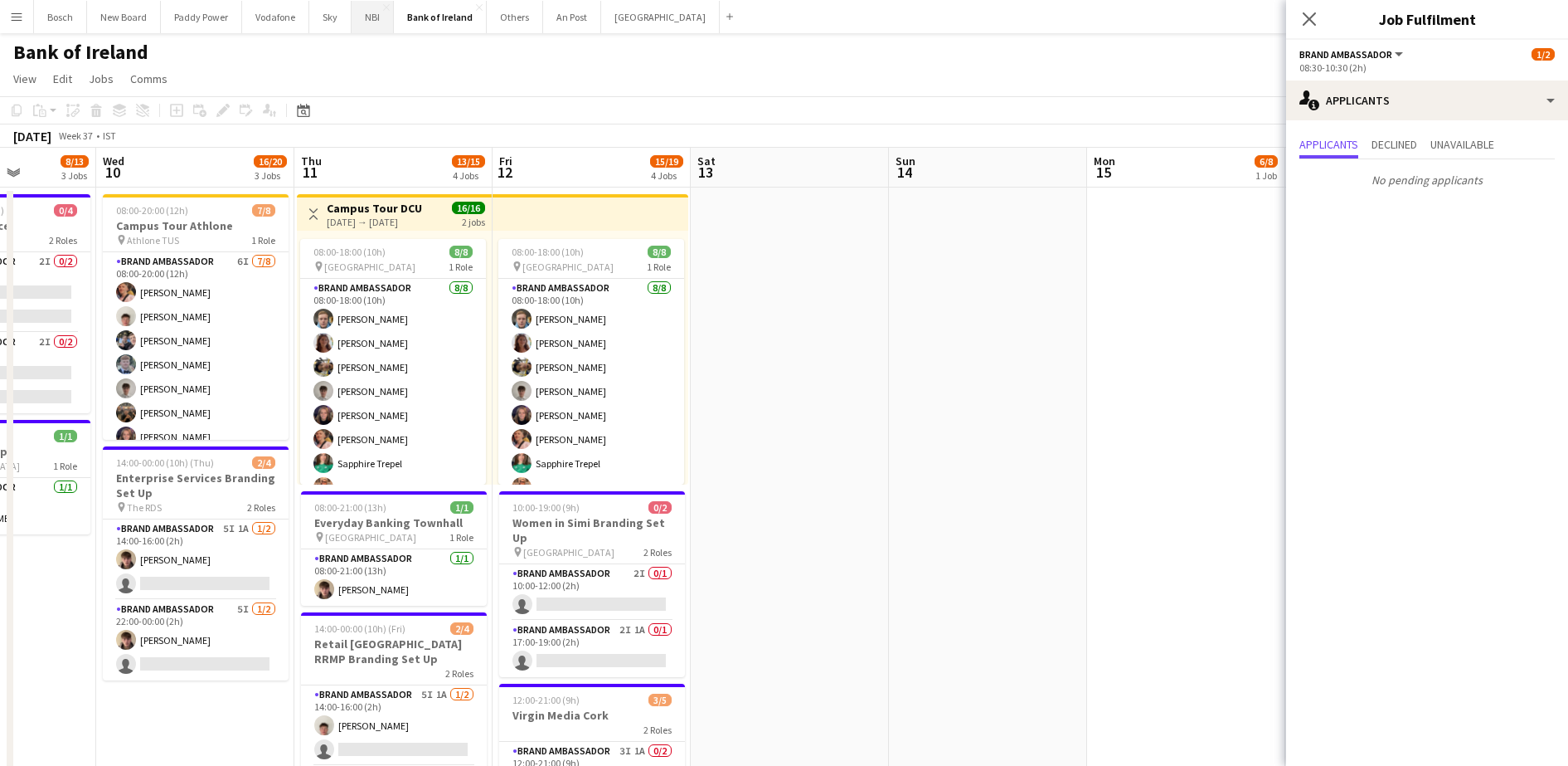
click at [378, 26] on button "NBI Close" at bounding box center [373, 16] width 42 height 32
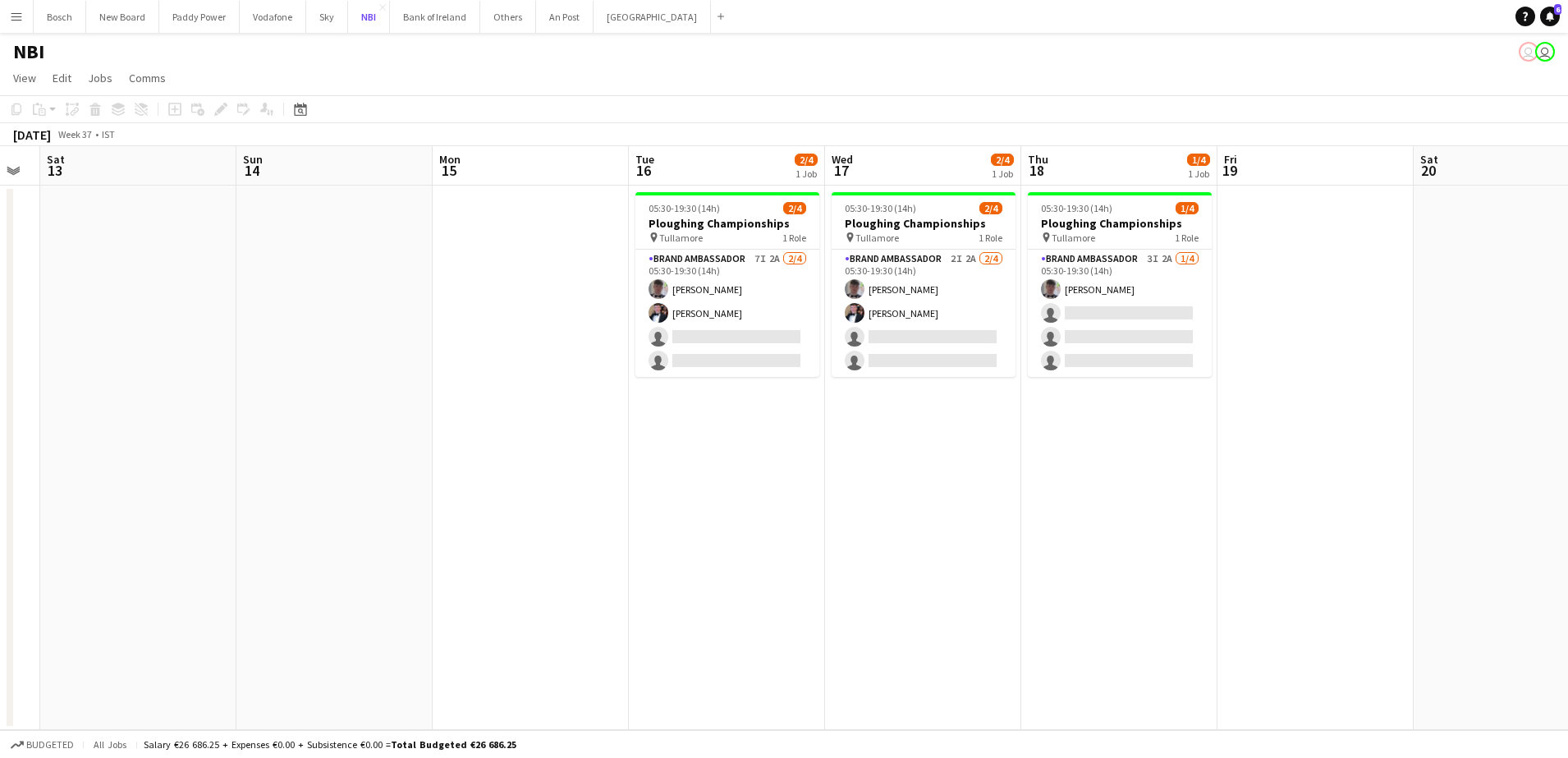
scroll to position [0, 353]
click at [425, 21] on button "Bank of Ireland Close" at bounding box center [435, 16] width 90 height 32
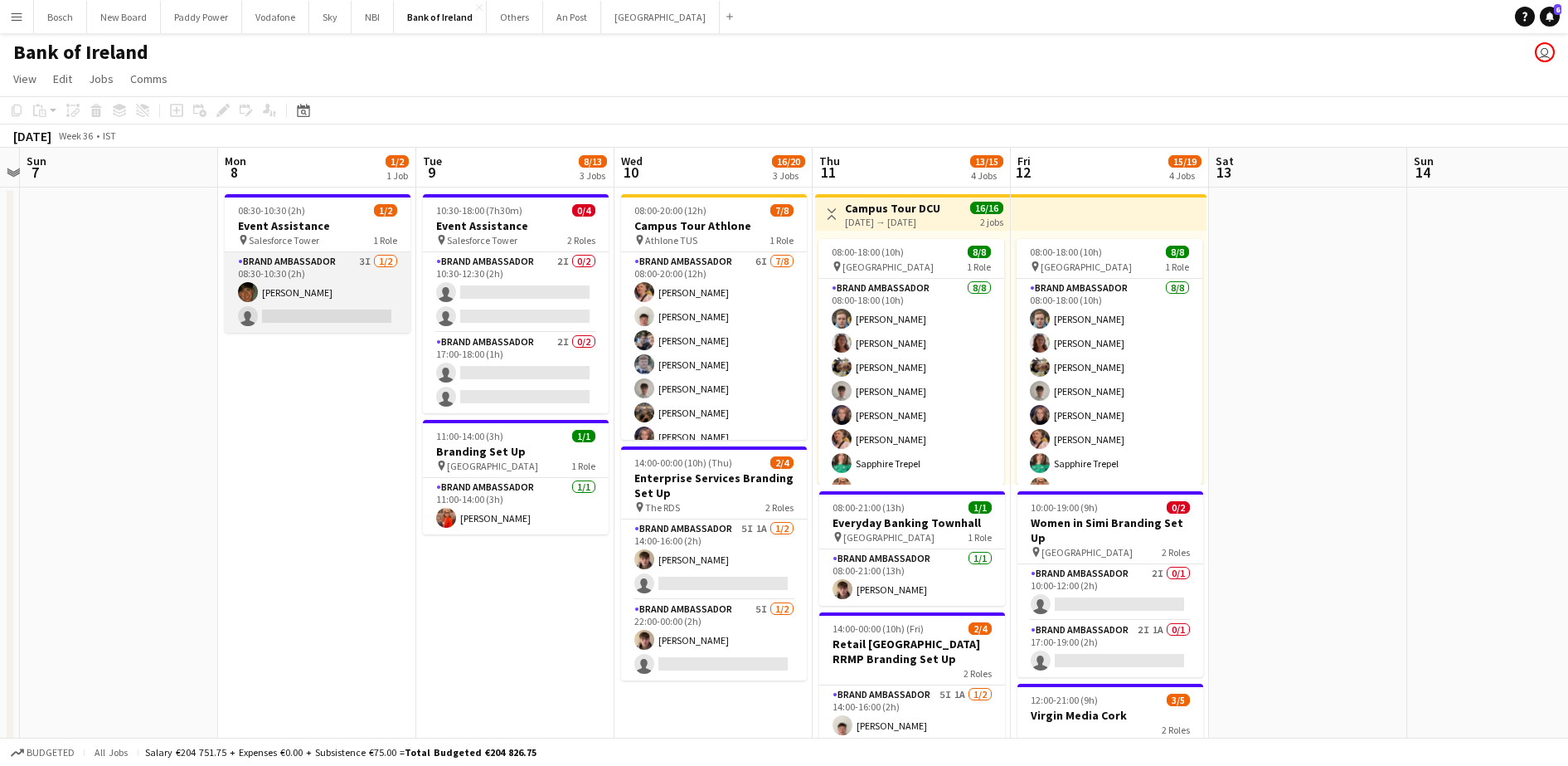
click at [300, 332] on app-card-role "Brand Ambassador 3I [DATE] 08:30-10:30 (2h) [PERSON_NAME] single-neutral-actions" at bounding box center [317, 292] width 185 height 81
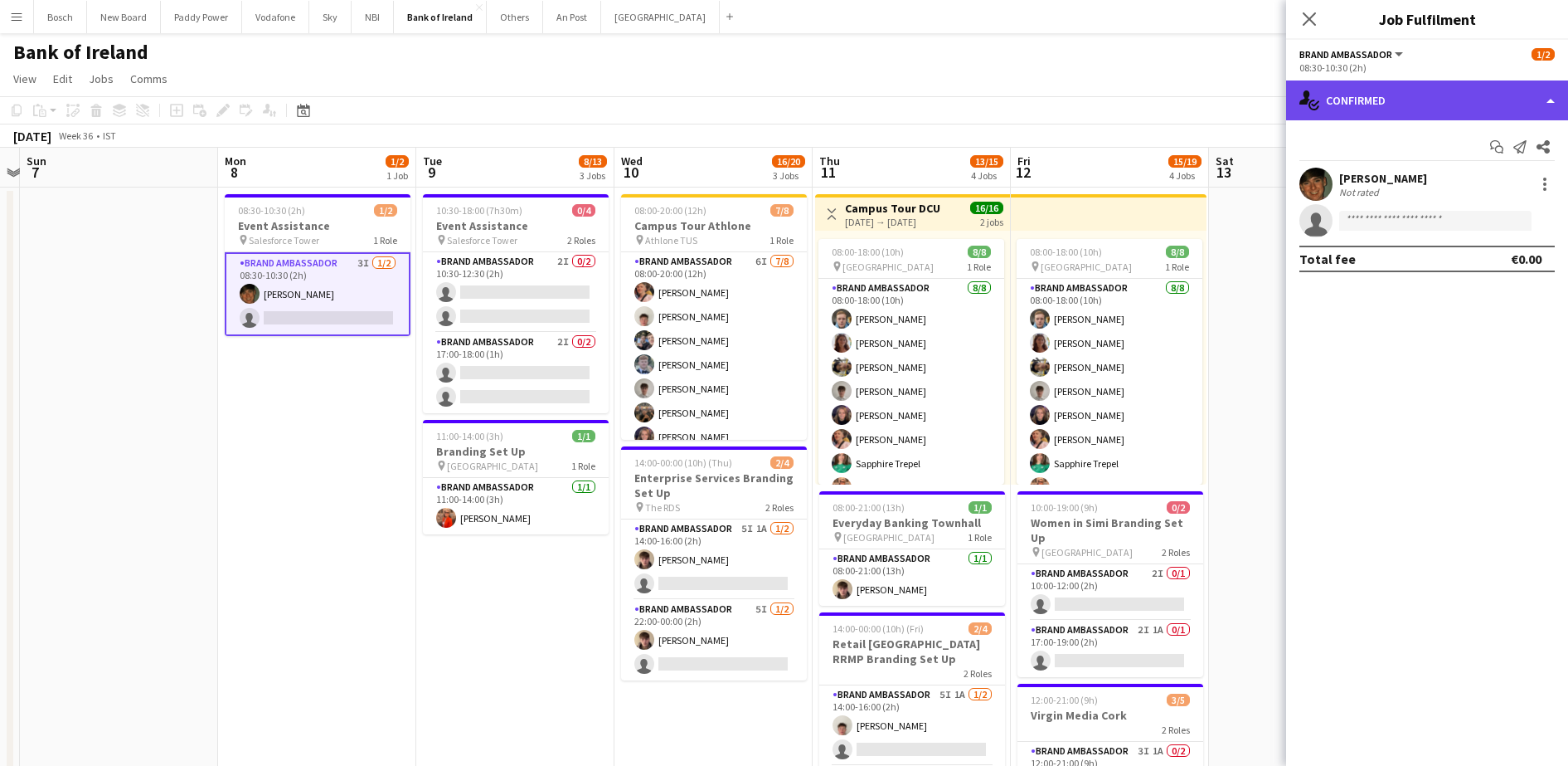
click at [1334, 109] on div "single-neutral-actions-check-2 Confirmed" at bounding box center [1427, 101] width 282 height 40
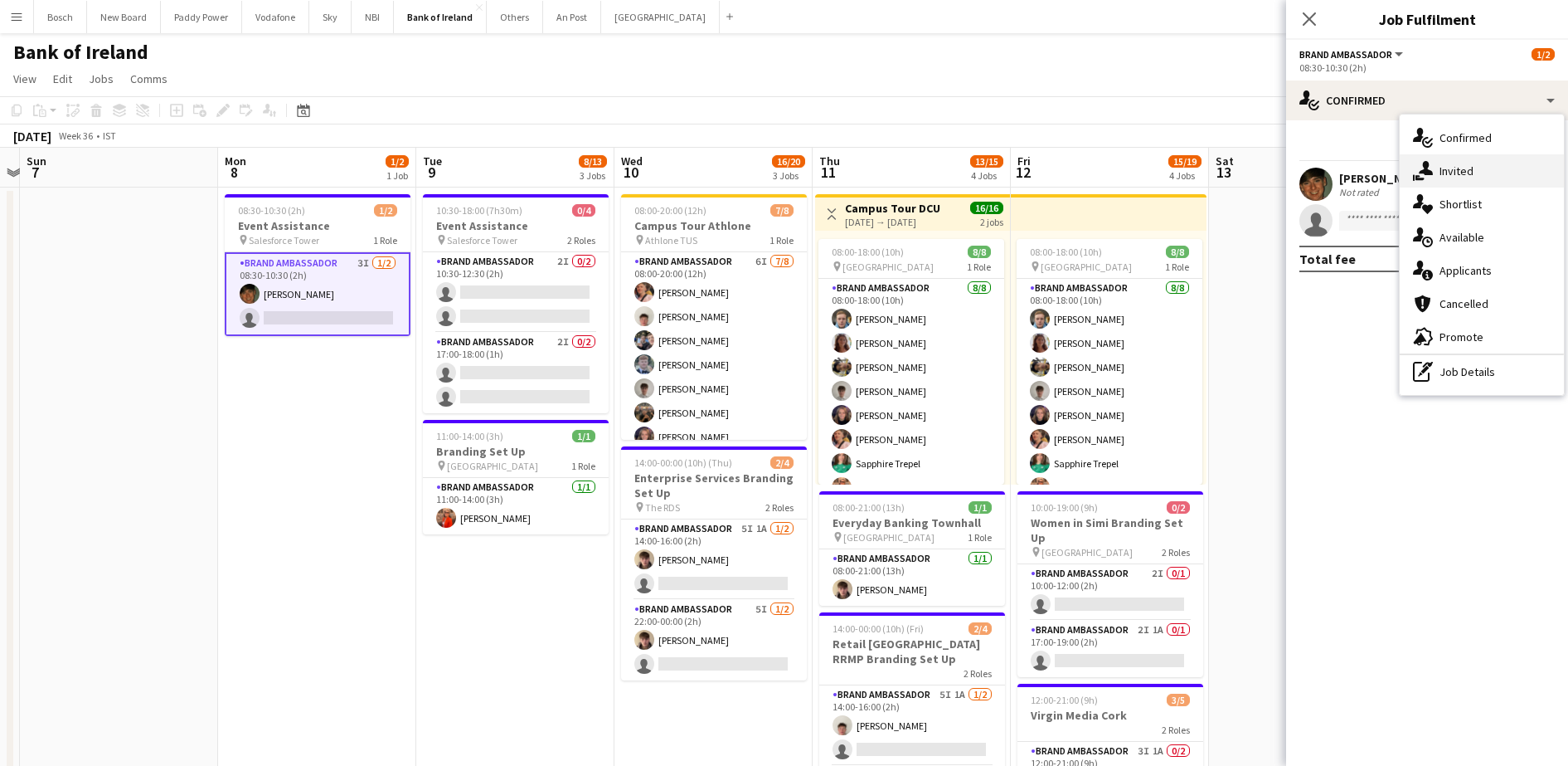
click at [1444, 172] on div "single-neutral-actions-share-1 Invited" at bounding box center [1482, 171] width 165 height 33
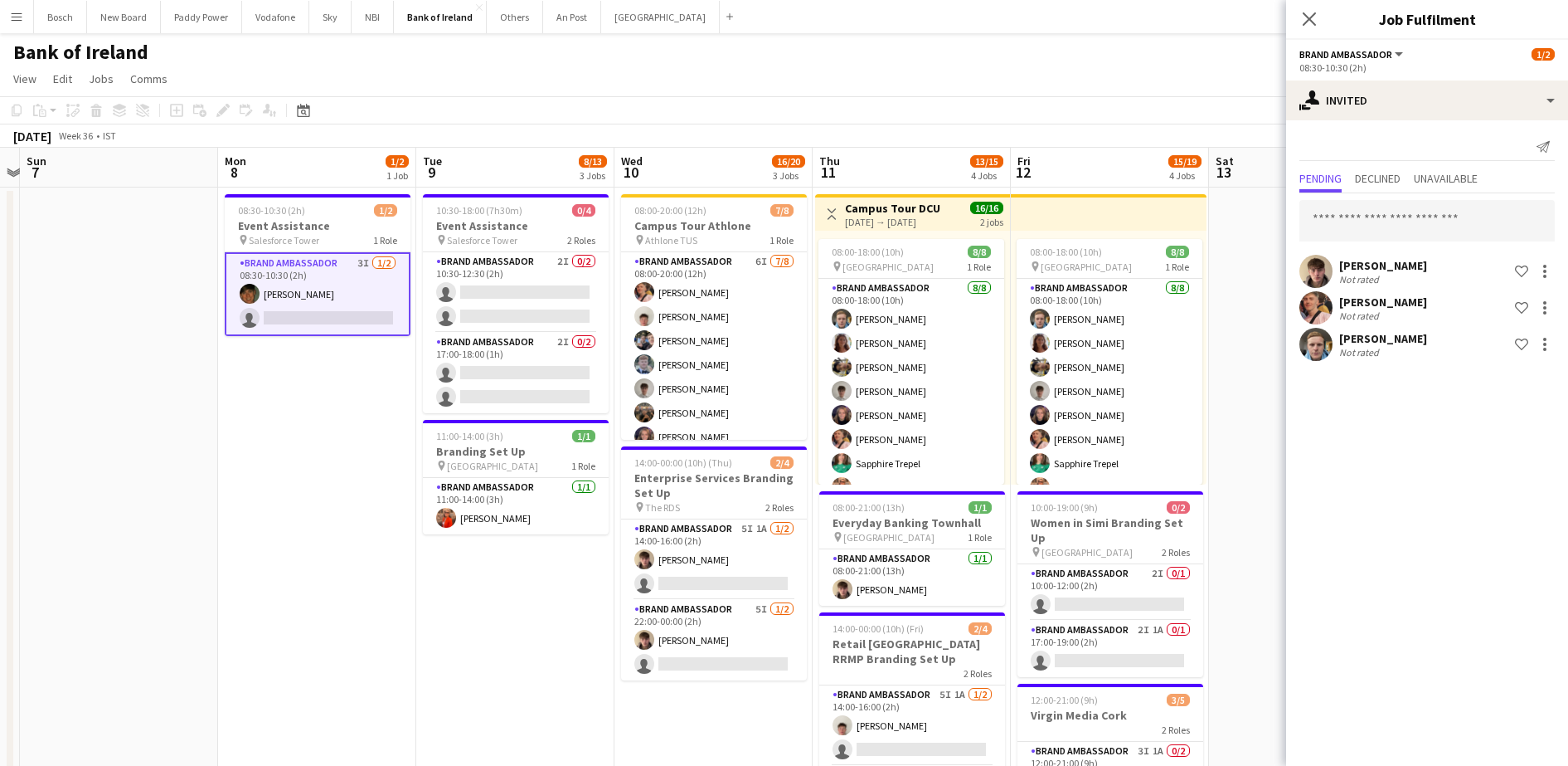
click at [1020, 91] on app-page-menu "View Day view expanded Day view collapsed Month view Date picker Jump to [DATE]…" at bounding box center [784, 81] width 1568 height 31
